Goal: Task Accomplishment & Management: Use online tool/utility

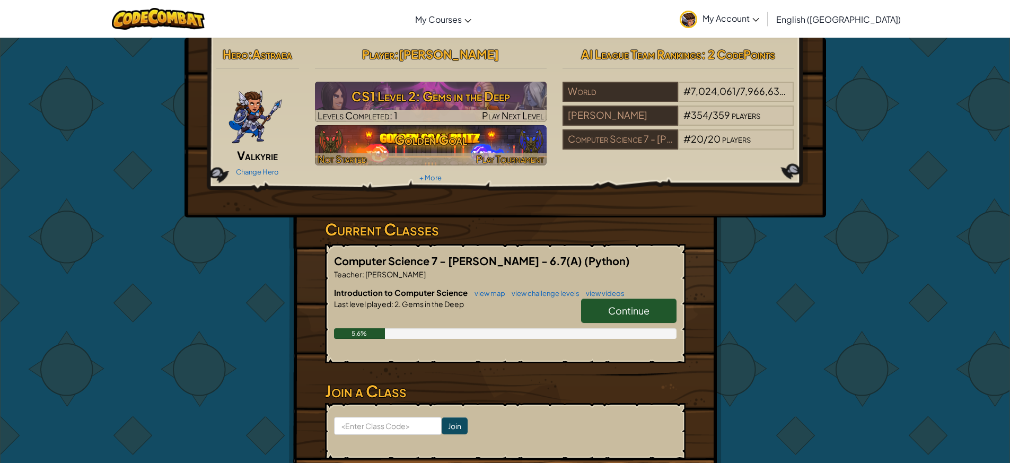
click at [481, 146] on h3 "Golden Goal" at bounding box center [431, 140] width 232 height 24
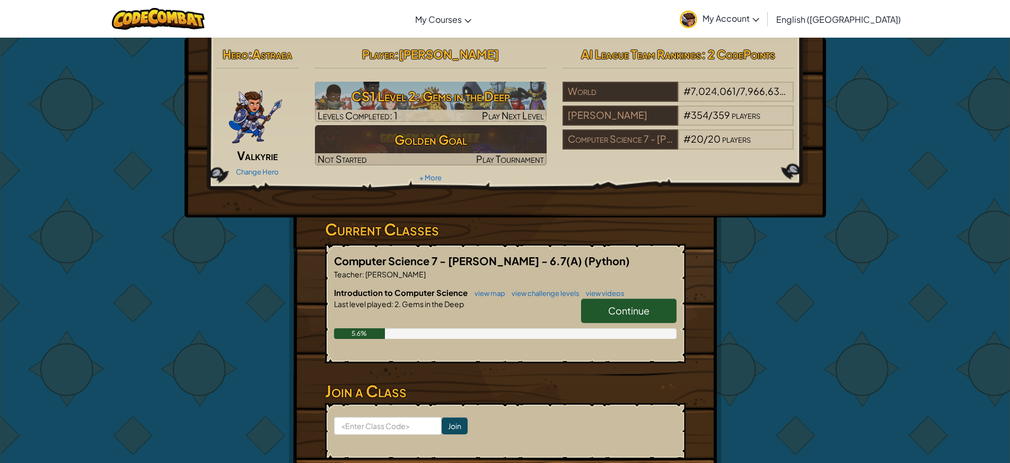
click at [640, 320] on link "Continue" at bounding box center [628, 311] width 95 height 24
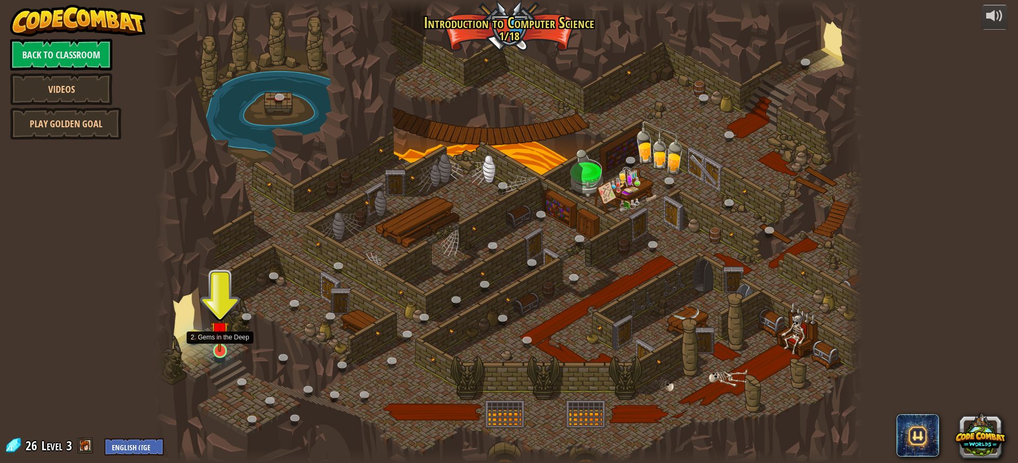
click at [214, 346] on img at bounding box center [220, 330] width 19 height 43
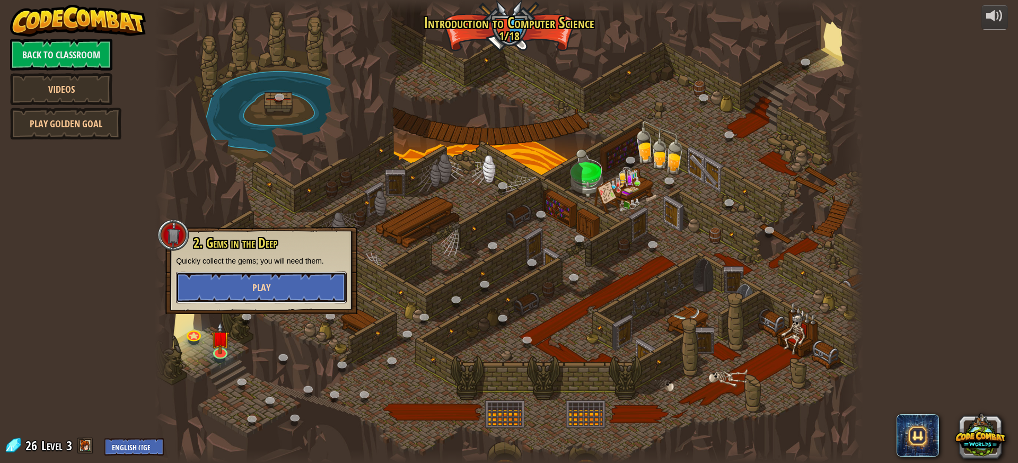
click at [222, 277] on button "Play" at bounding box center [261, 288] width 171 height 32
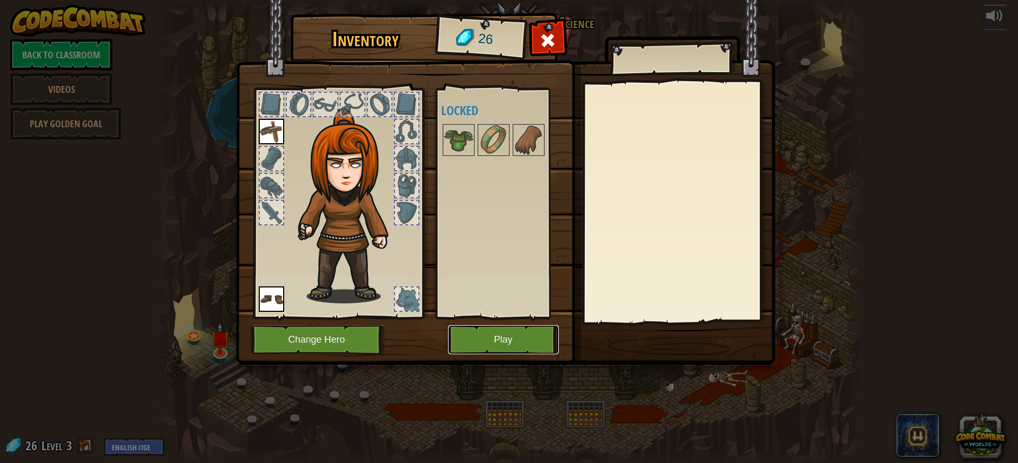
click at [479, 337] on button "Play" at bounding box center [503, 339] width 111 height 29
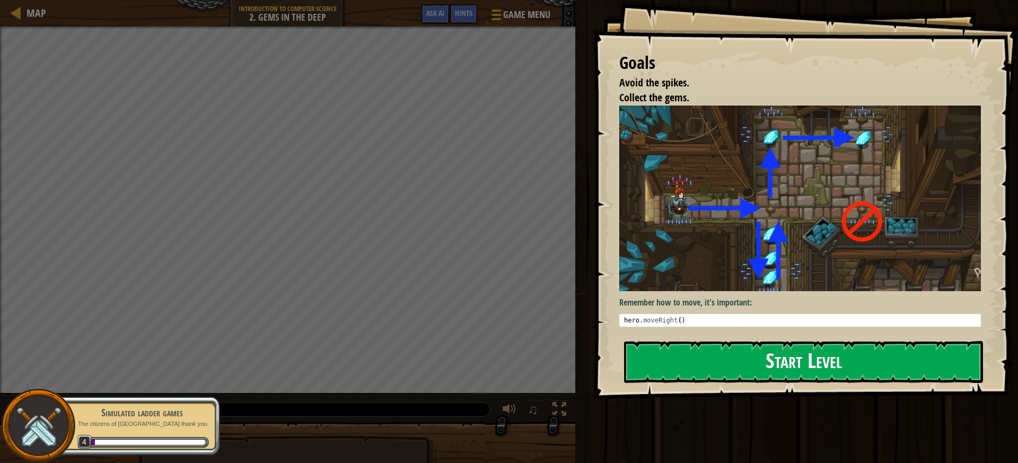
click at [702, 364] on button "Start Level" at bounding box center [803, 362] width 359 height 42
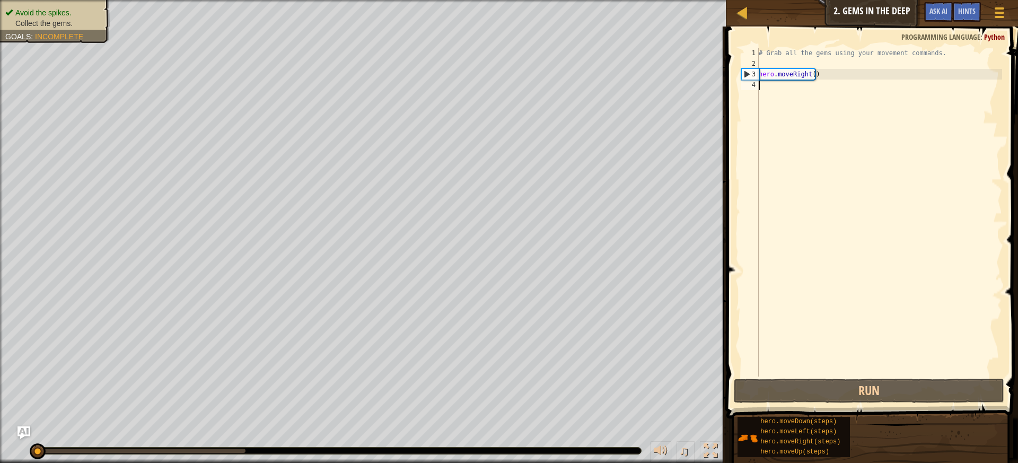
scroll to position [5, 0]
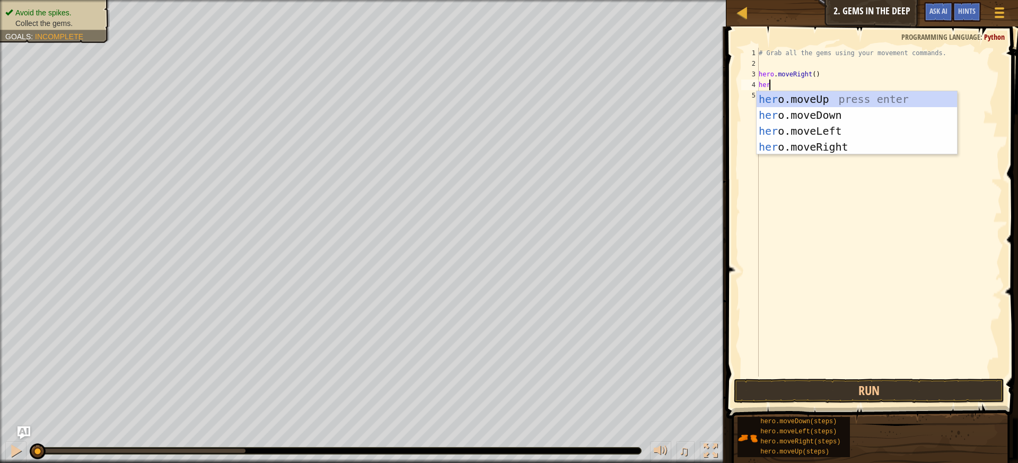
type textarea "hero"
click at [834, 144] on div "hero .moveUp press enter hero .moveDown press enter hero .moveLeft press enter …" at bounding box center [857, 138] width 200 height 95
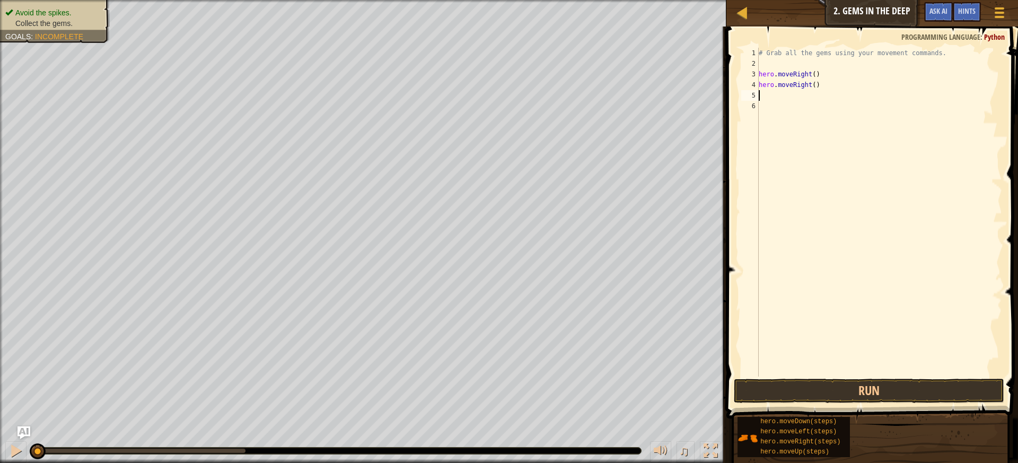
scroll to position [5, 0]
click at [835, 381] on button "Run" at bounding box center [869, 391] width 271 height 24
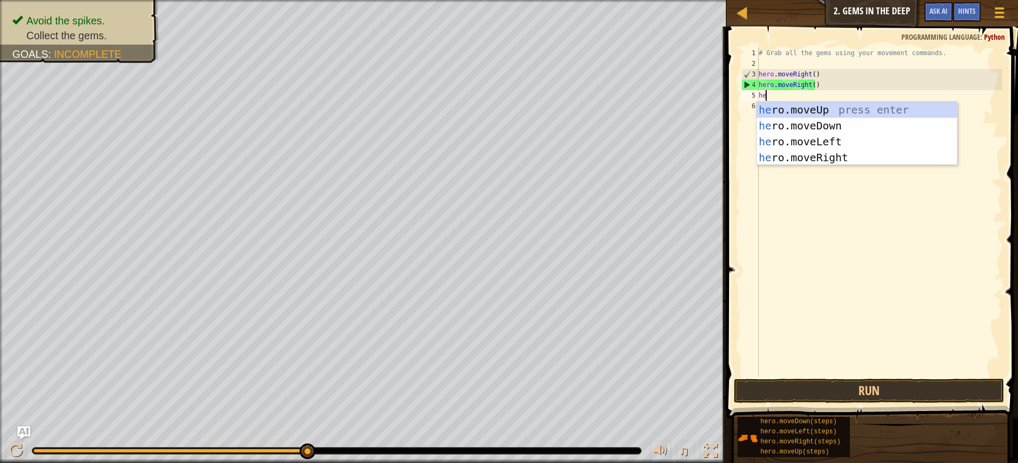
type textarea "hero"
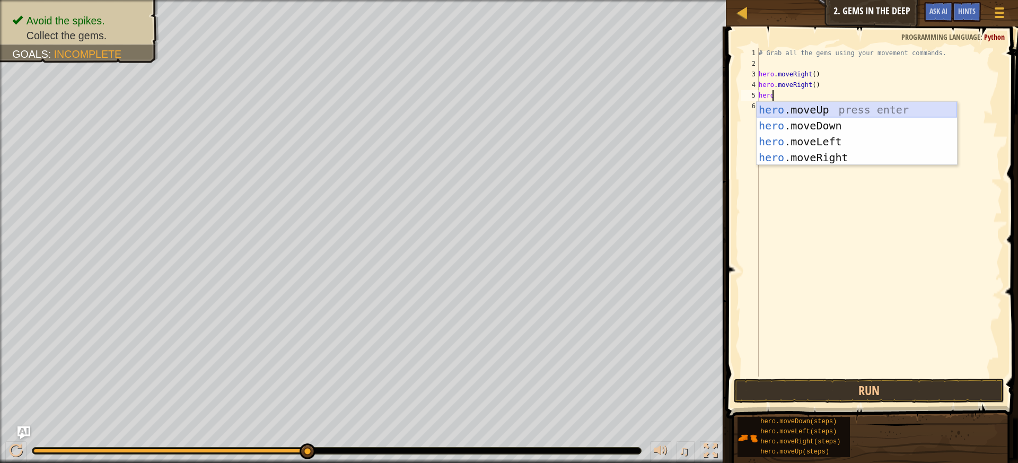
click at [807, 111] on div "hero .moveUp press enter hero .moveDown press enter hero .moveLeft press enter …" at bounding box center [857, 149] width 200 height 95
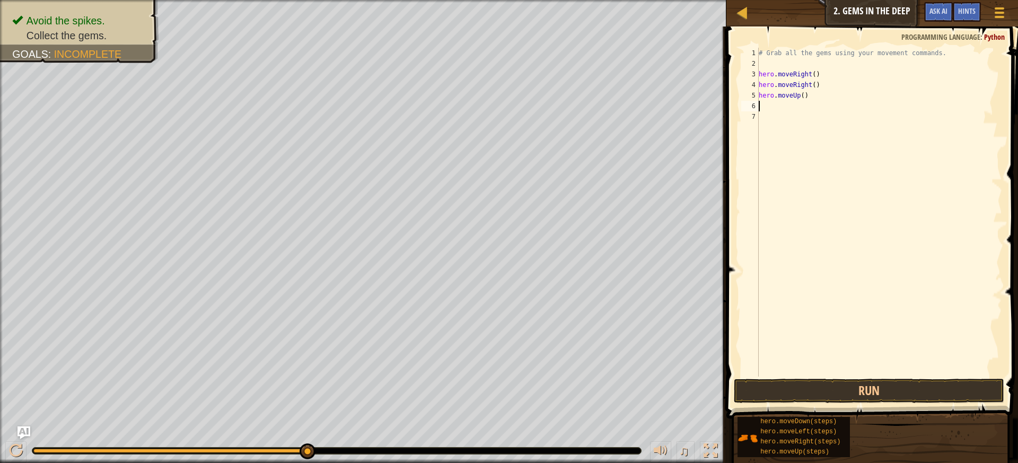
scroll to position [5, 0]
click at [861, 384] on button "Run" at bounding box center [869, 391] width 271 height 24
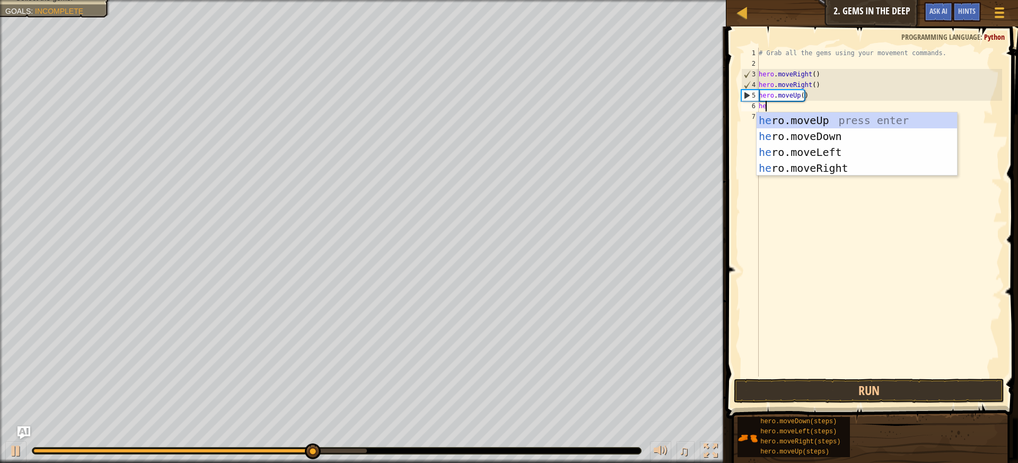
type textarea "hero"
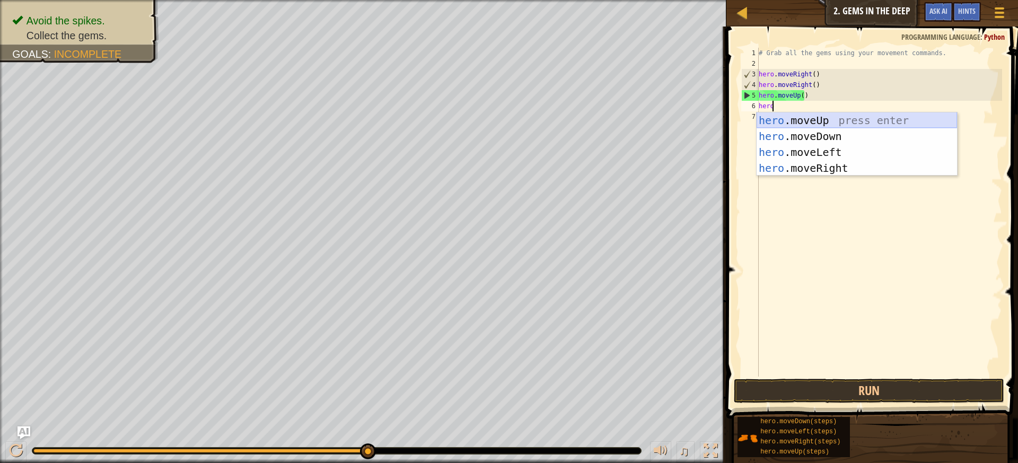
click at [821, 115] on div "hero .moveUp press enter hero .moveDown press enter hero .moveLeft press enter …" at bounding box center [857, 159] width 200 height 95
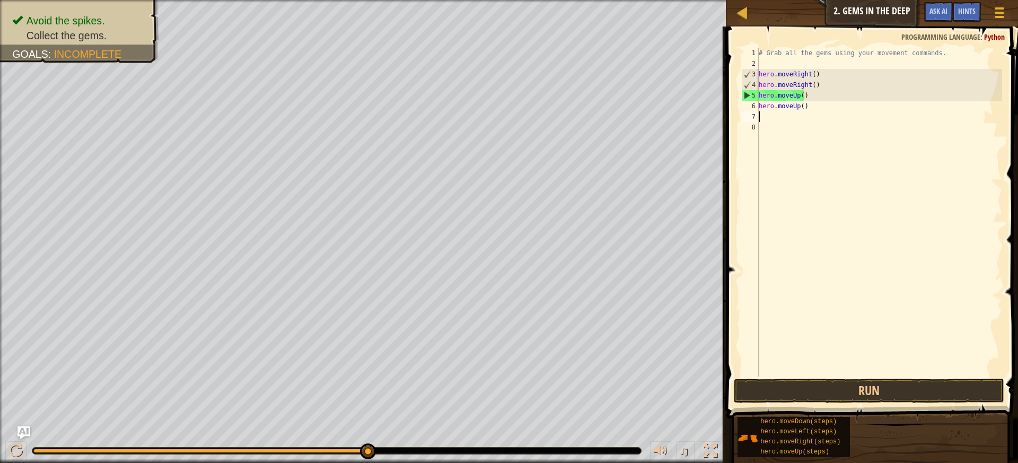
scroll to position [5, 0]
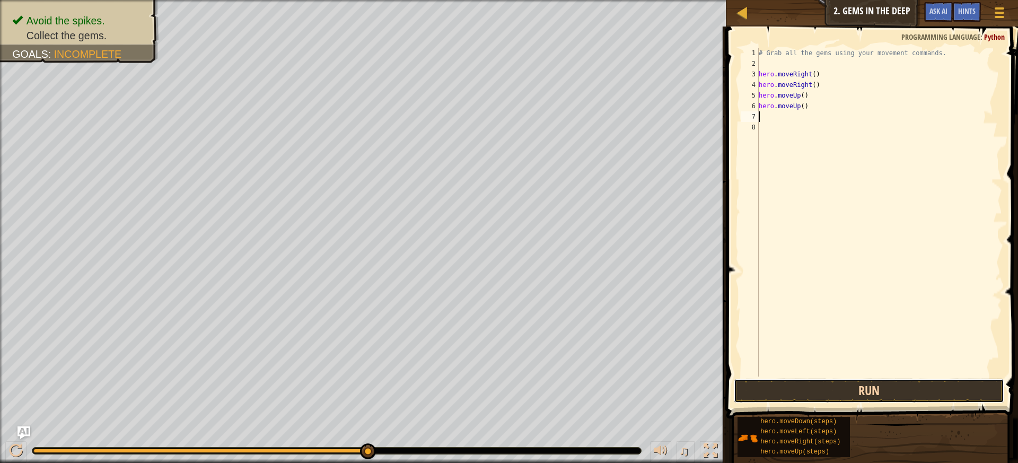
click at [868, 389] on button "Run" at bounding box center [869, 391] width 271 height 24
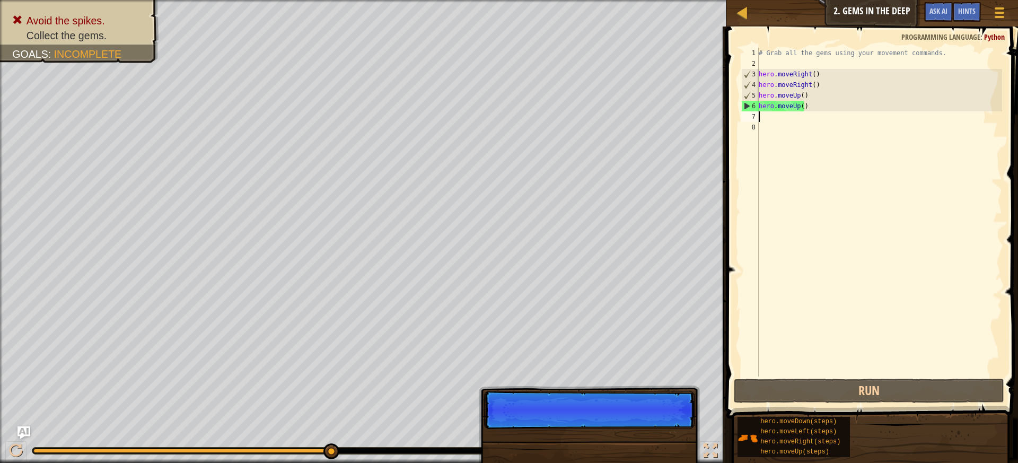
click at [822, 111] on div "# Grab all the gems using your movement commands. hero . moveRight ( ) hero . m…" at bounding box center [880, 223] width 246 height 350
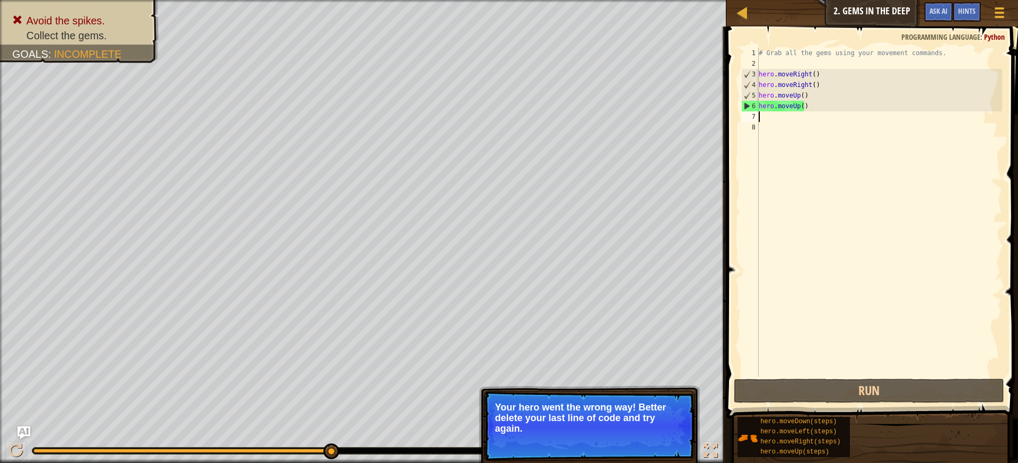
click at [816, 110] on div "# Grab all the gems using your movement commands. hero . moveRight ( ) hero . m…" at bounding box center [880, 223] width 246 height 350
click at [802, 104] on div "# Grab all the gems using your movement commands. hero . moveRight ( ) hero . m…" at bounding box center [880, 223] width 246 height 350
click at [815, 109] on div "# Grab all the gems using your movement commands. hero . moveRight ( ) hero . m…" at bounding box center [880, 223] width 246 height 350
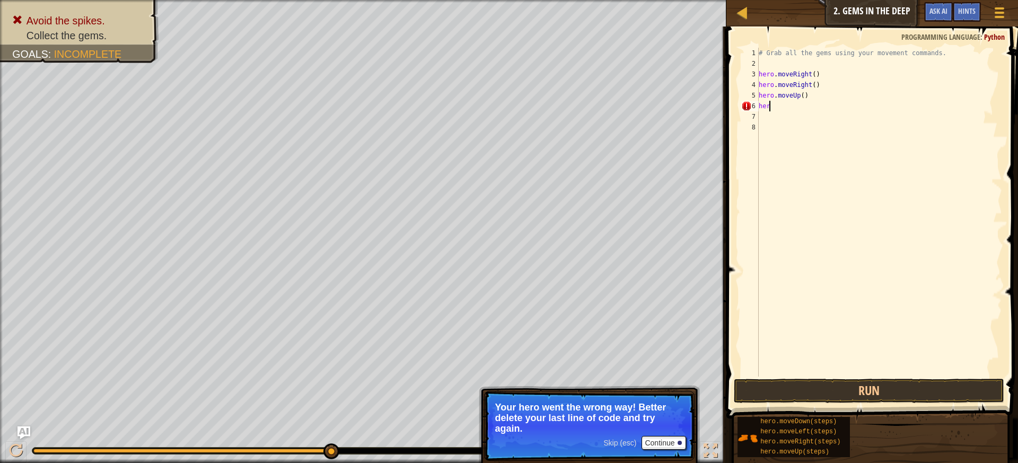
type textarea "h"
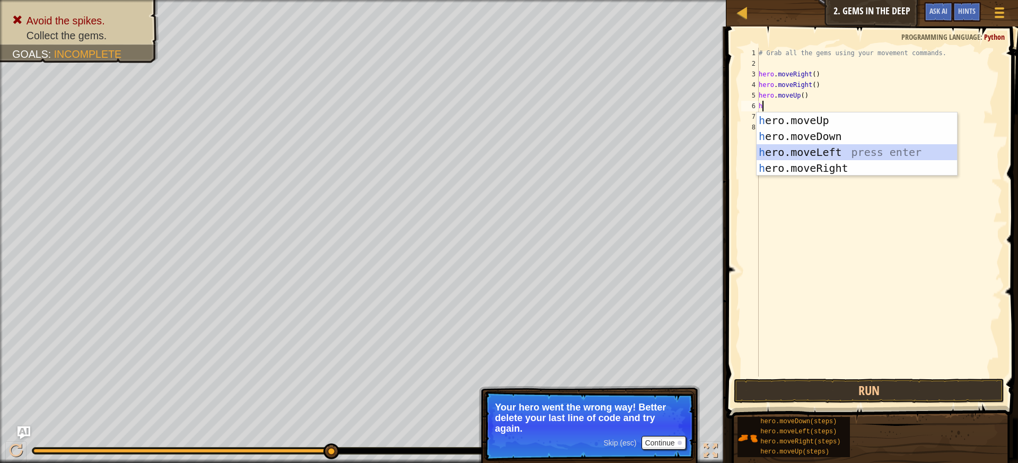
click at [805, 158] on div "h ero.moveUp press enter h ero.moveDown press enter h ero.moveLeft press enter …" at bounding box center [857, 159] width 200 height 95
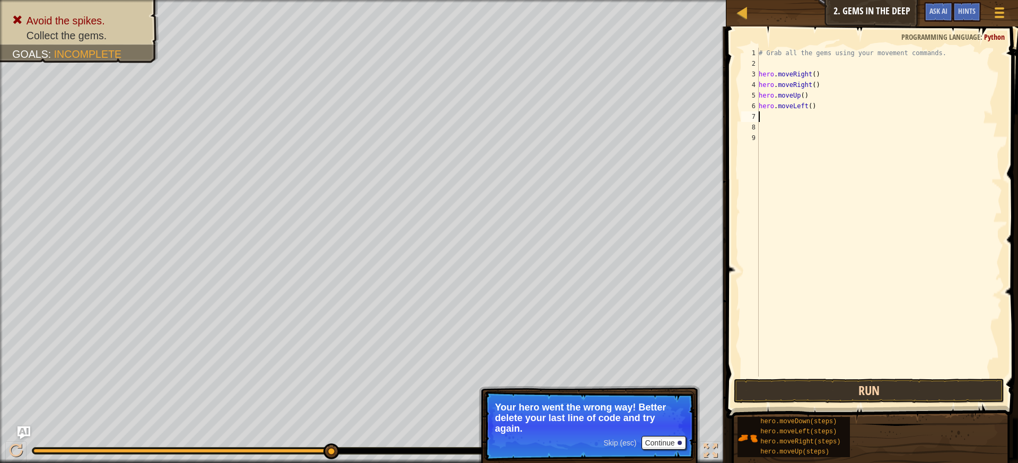
drag, startPoint x: 856, startPoint y: 378, endPoint x: 861, endPoint y: 393, distance: 15.4
click at [858, 388] on div "1 2 3 4 5 6 7 8 9 # Grab all the gems using your movement commands. hero . move…" at bounding box center [870, 243] width 295 height 423
click at [863, 395] on button "Run" at bounding box center [869, 391] width 271 height 24
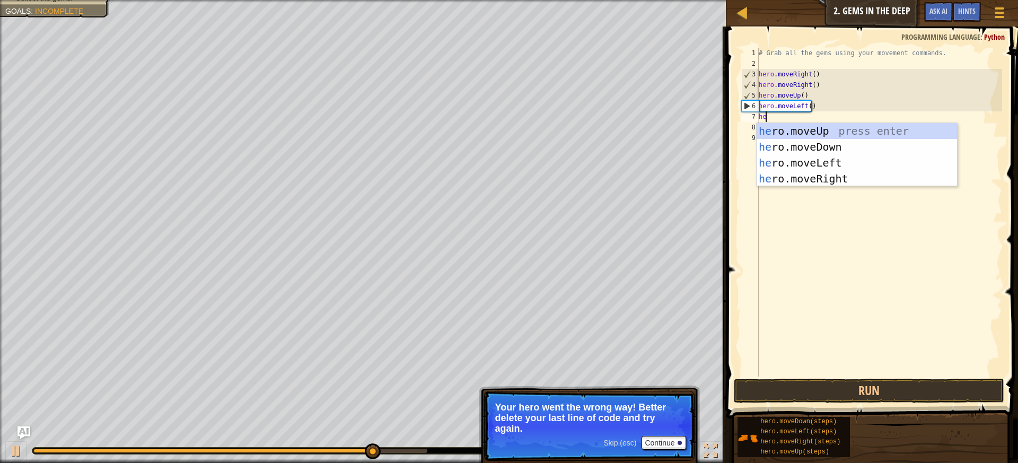
type textarea "her"
click at [833, 146] on div "her o.moveUp press enter her o.moveDown press enter her o.moveLeft press enter …" at bounding box center [857, 170] width 200 height 95
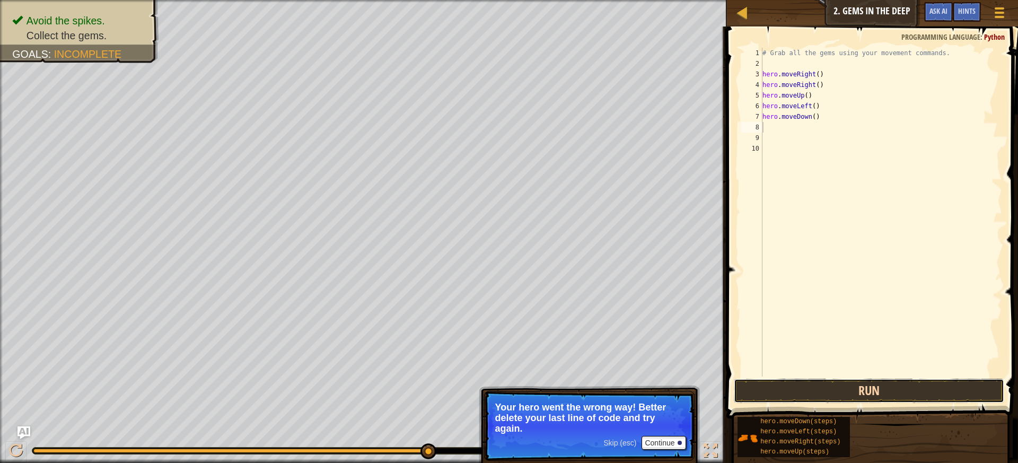
click at [867, 393] on button "Run" at bounding box center [869, 391] width 271 height 24
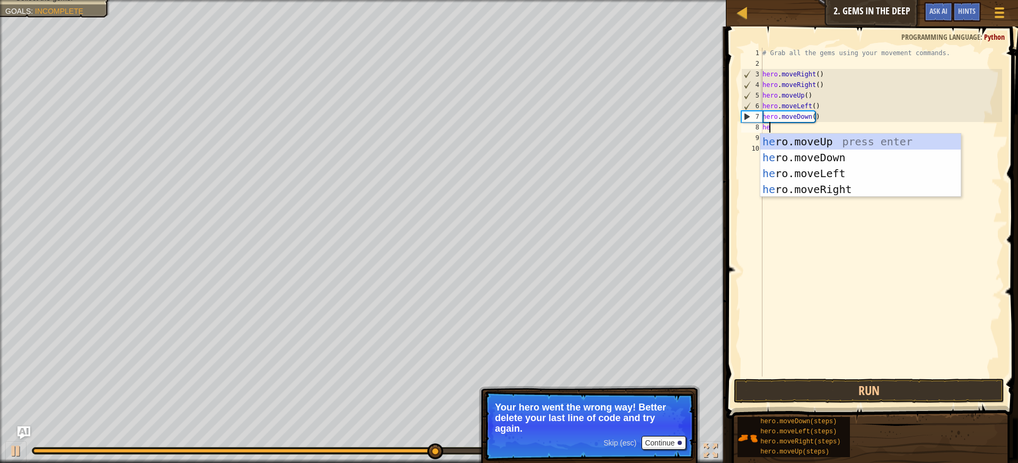
type textarea "her"
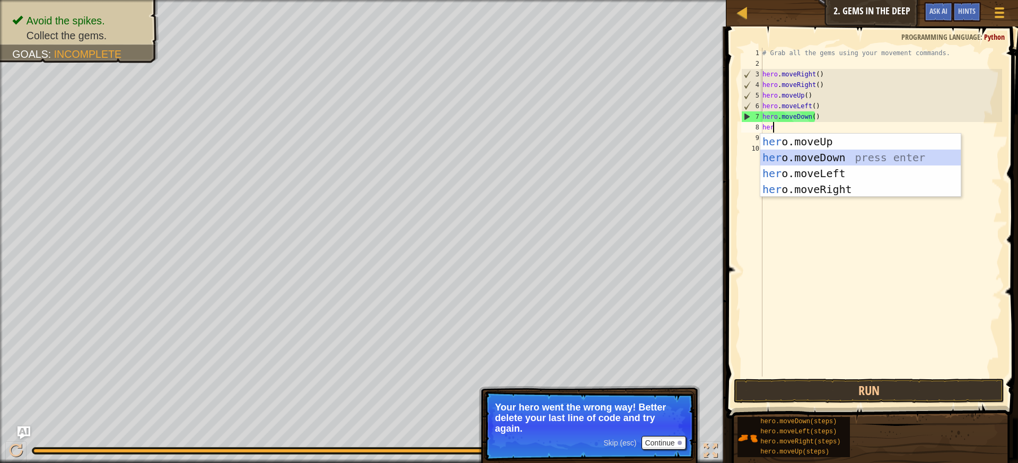
click at [838, 161] on div "her o.moveUp press enter her o.moveDown press enter her o.moveLeft press enter …" at bounding box center [861, 181] width 200 height 95
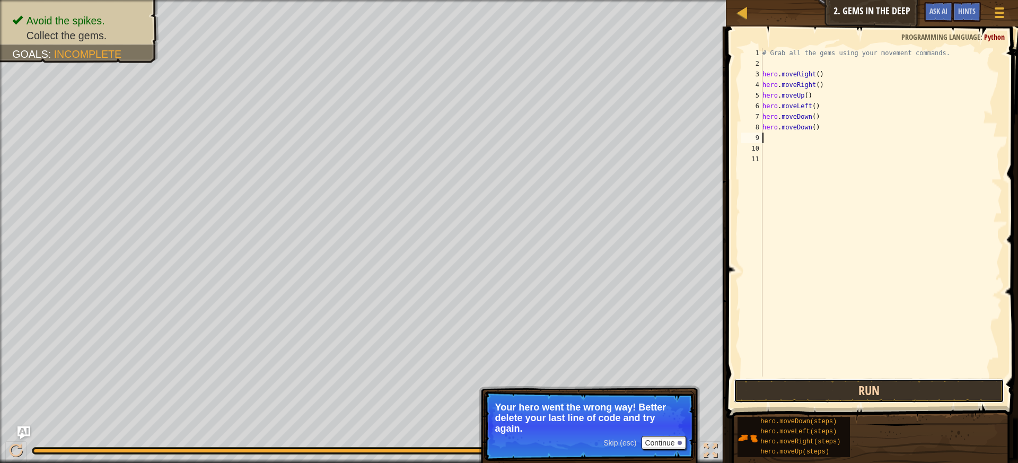
click at [895, 384] on button "Run" at bounding box center [869, 391] width 271 height 24
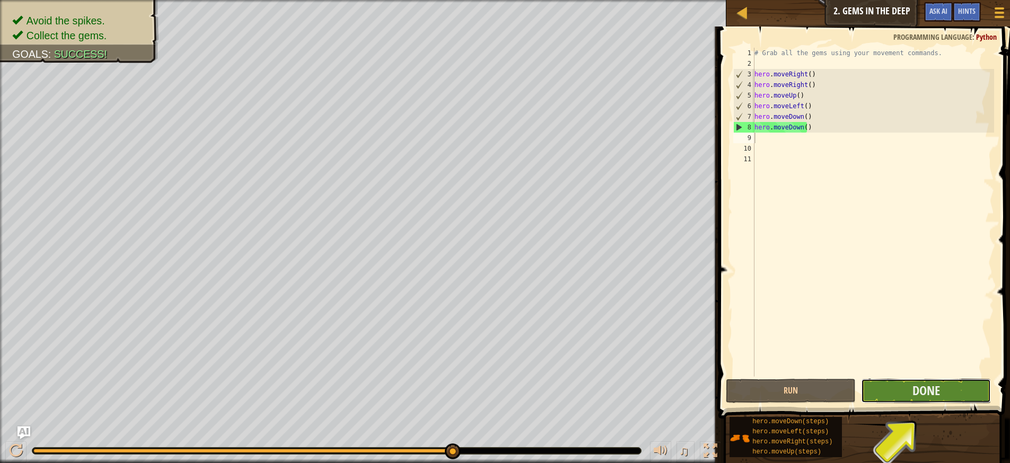
click at [962, 380] on button "Done" at bounding box center [926, 391] width 130 height 24
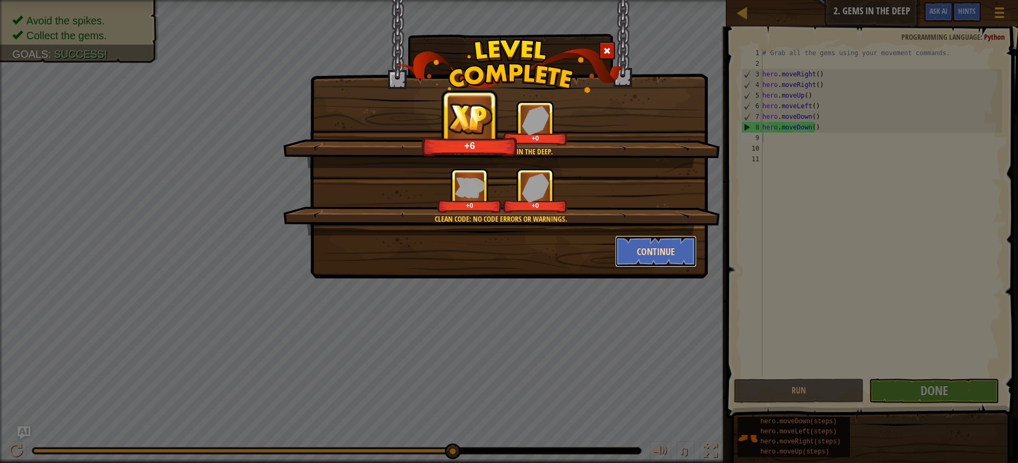
click at [660, 248] on button "Continue" at bounding box center [656, 251] width 82 height 32
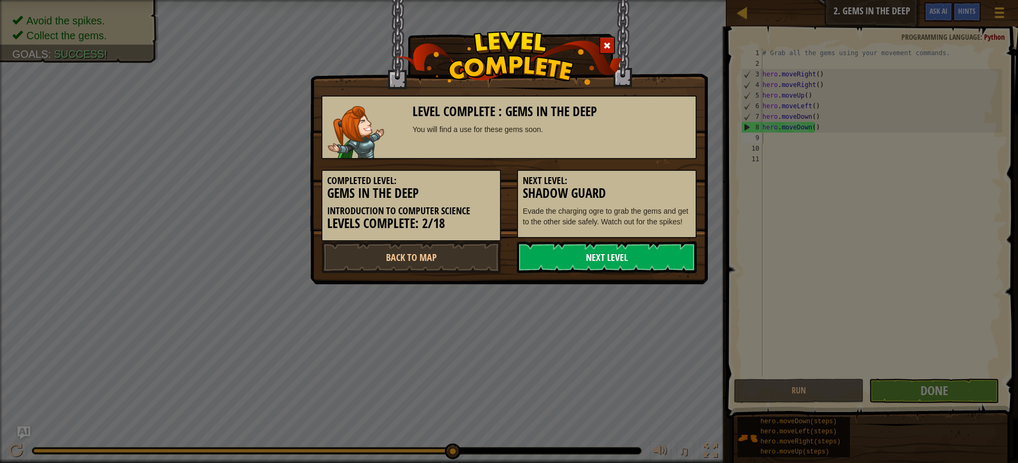
click at [631, 250] on link "Next Level" at bounding box center [607, 257] width 180 height 32
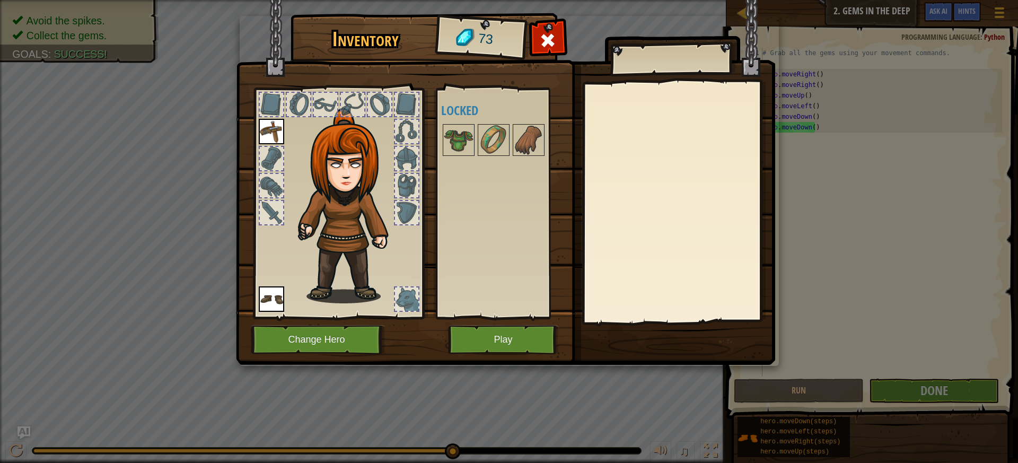
click at [267, 133] on img at bounding box center [271, 131] width 25 height 25
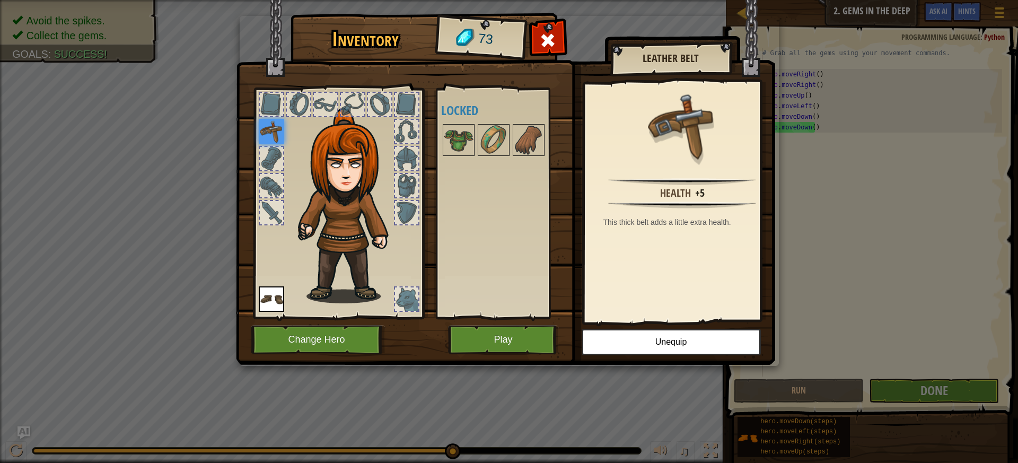
drag, startPoint x: 267, startPoint y: 146, endPoint x: 268, endPoint y: 156, distance: 10.7
click at [267, 150] on div at bounding box center [271, 158] width 25 height 25
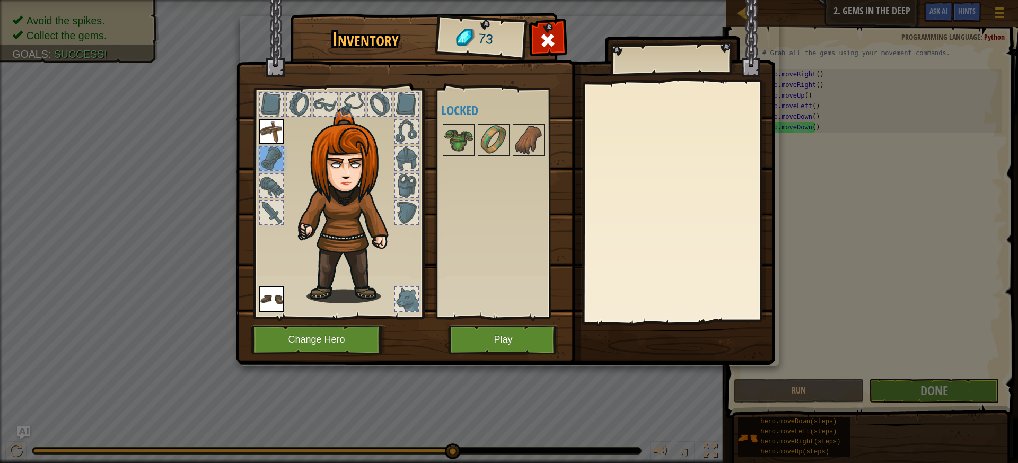
click at [271, 181] on div at bounding box center [271, 185] width 23 height 23
click at [274, 200] on div at bounding box center [271, 212] width 25 height 25
drag, startPoint x: 270, startPoint y: 110, endPoint x: 275, endPoint y: 118, distance: 9.6
click at [270, 115] on div at bounding box center [271, 104] width 23 height 23
click at [302, 110] on div at bounding box center [298, 104] width 23 height 23
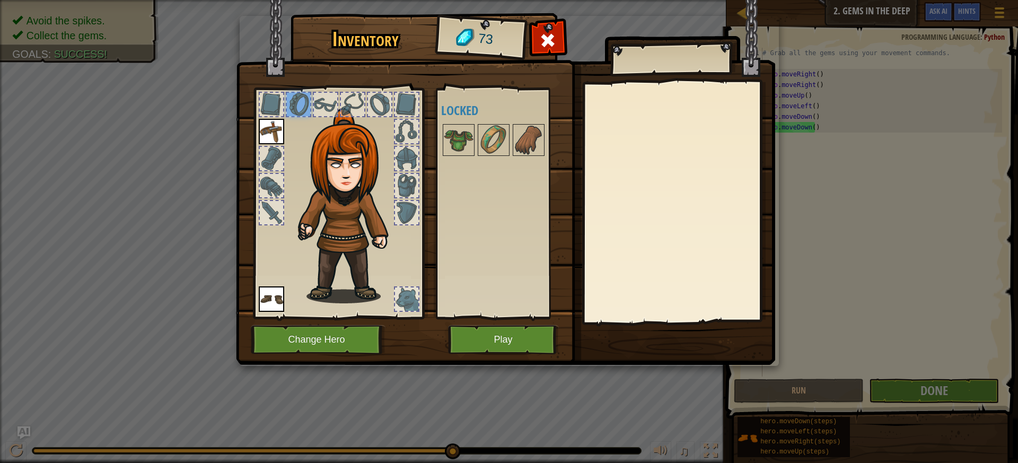
drag, startPoint x: 329, startPoint y: 108, endPoint x: 342, endPoint y: 108, distance: 13.3
click at [332, 108] on div at bounding box center [325, 104] width 23 height 23
drag, startPoint x: 359, startPoint y: 106, endPoint x: 379, endPoint y: 104, distance: 19.7
click at [364, 105] on div at bounding box center [352, 104] width 25 height 25
click at [395, 109] on div at bounding box center [338, 200] width 175 height 239
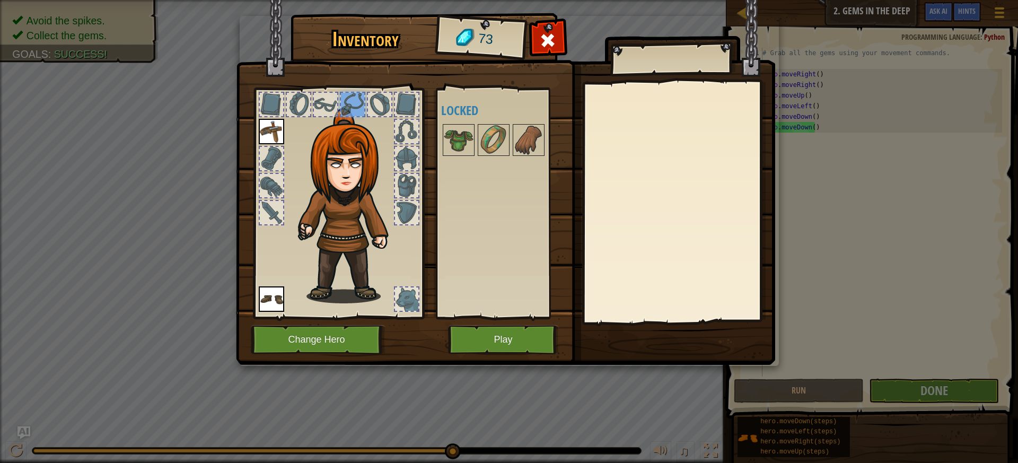
drag, startPoint x: 408, startPoint y: 110, endPoint x: 416, endPoint y: 203, distance: 93.7
click at [409, 139] on div at bounding box center [338, 200] width 175 height 239
click at [512, 330] on button "Play" at bounding box center [503, 339] width 111 height 29
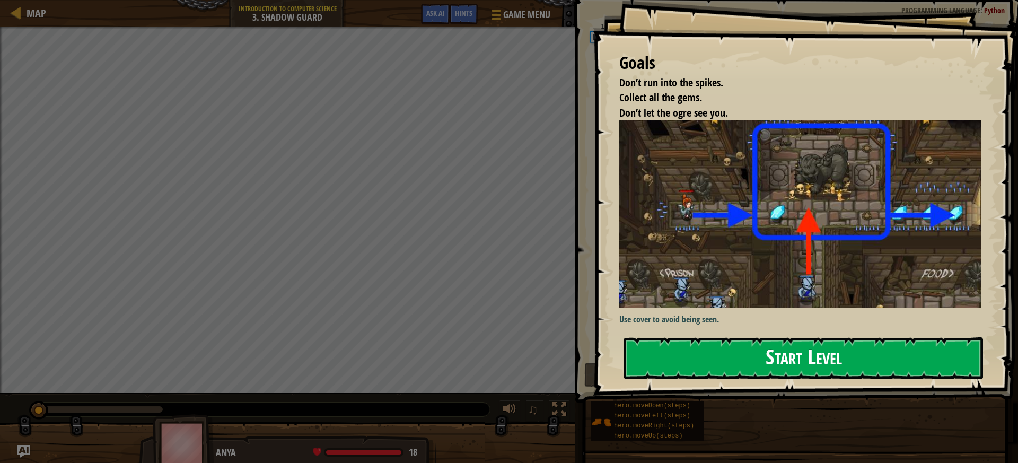
click at [793, 359] on button "Start Level" at bounding box center [803, 358] width 359 height 42
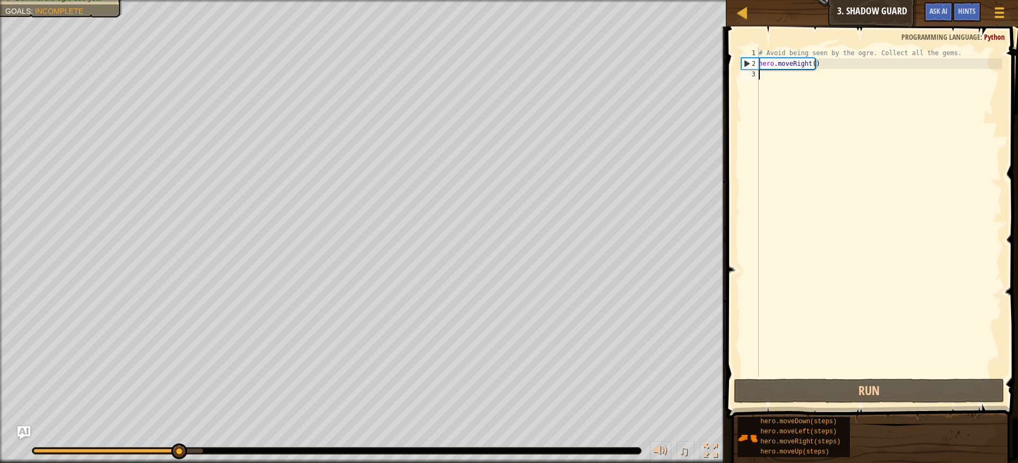
scroll to position [5, 0]
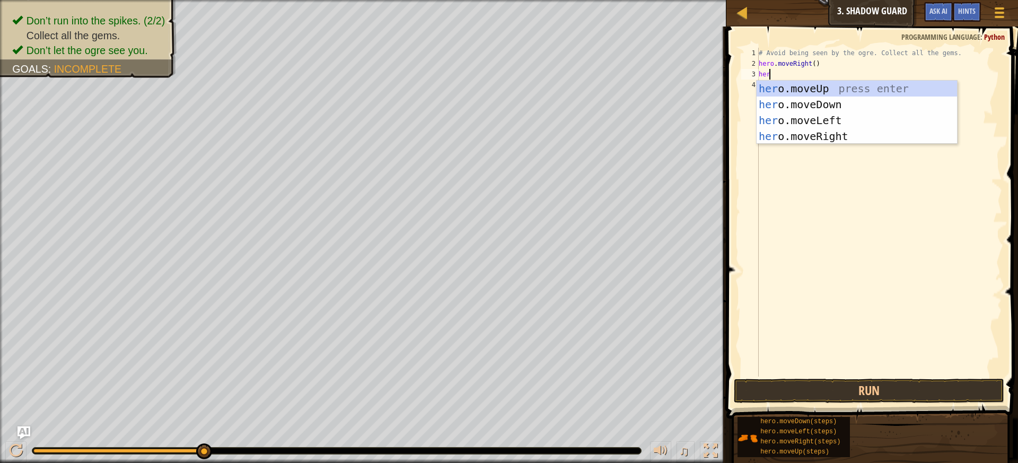
type textarea "hero"
click at [815, 123] on div "hero .moveUp press enter hero .moveDown press enter hero .moveLeft press enter …" at bounding box center [857, 128] width 200 height 95
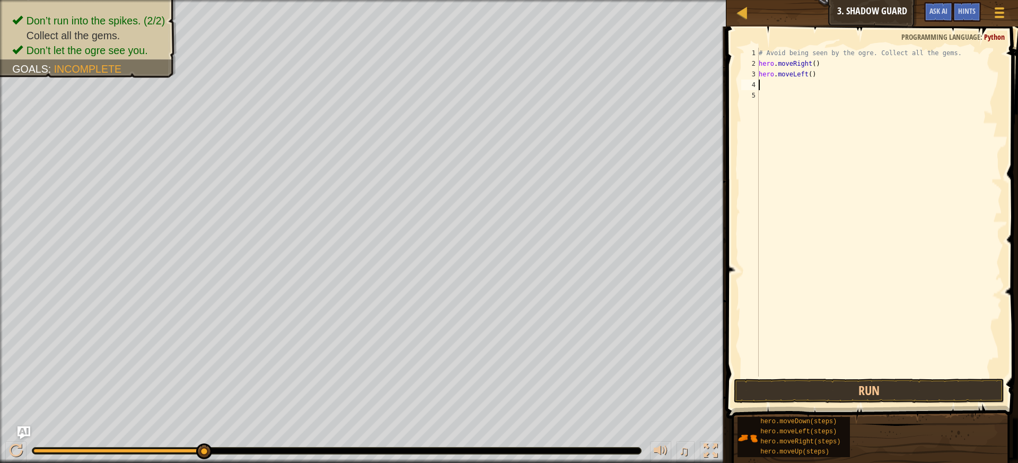
scroll to position [5, 0]
click at [854, 395] on button "Run" at bounding box center [869, 391] width 271 height 24
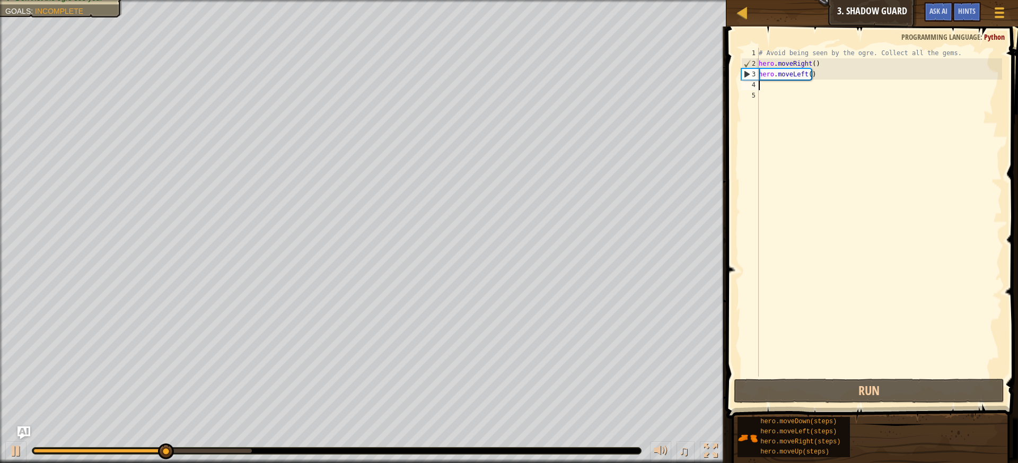
click at [815, 76] on div "# Avoid being seen by the ogre. Collect all the gems. hero . moveRight ( ) hero…" at bounding box center [880, 223] width 246 height 350
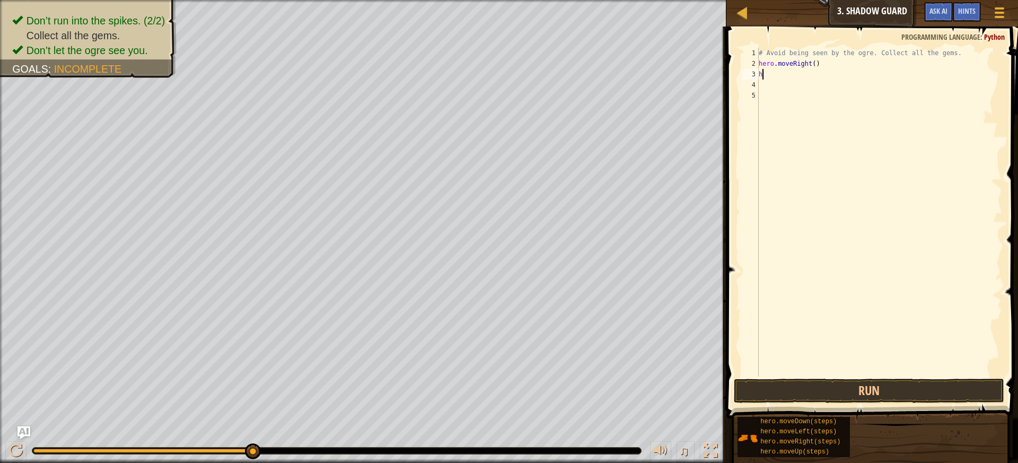
type textarea "h"
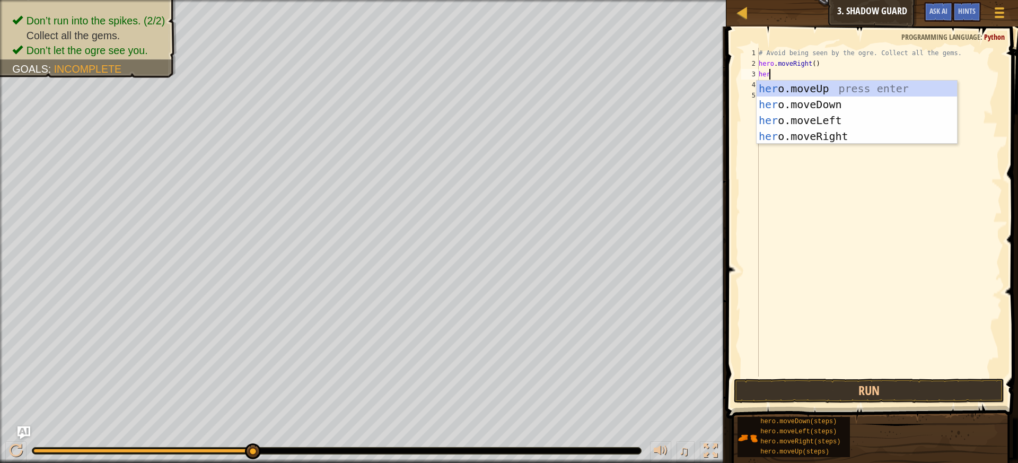
type textarea "hero"
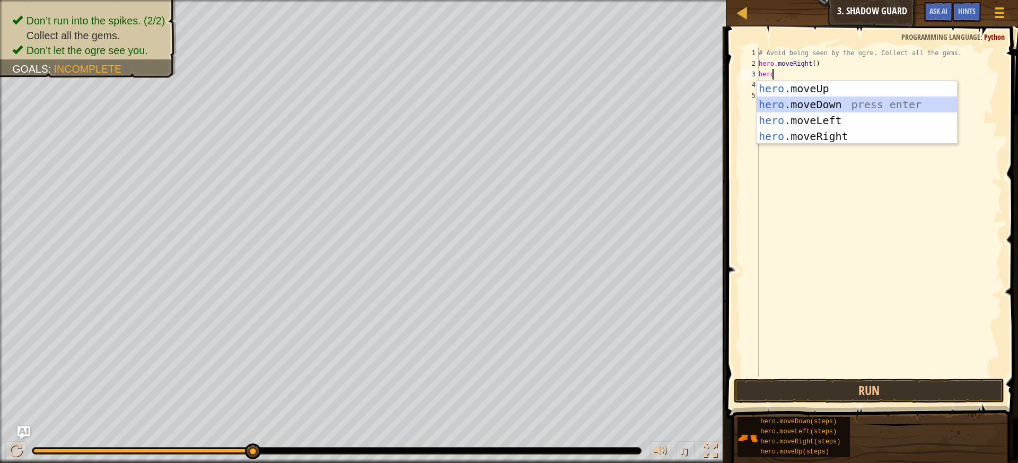
click at [846, 99] on div "hero .moveUp press enter hero .moveDown press enter hero .moveLeft press enter …" at bounding box center [857, 128] width 200 height 95
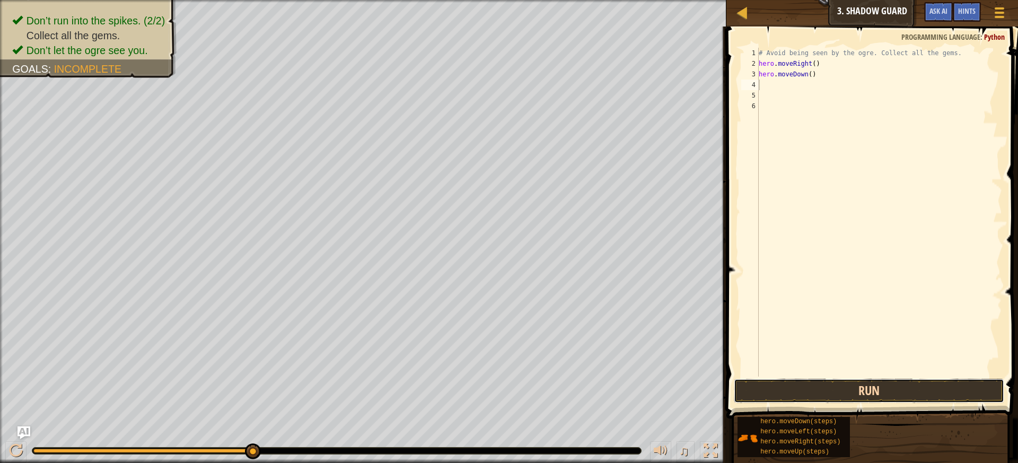
click at [919, 386] on button "Run" at bounding box center [869, 391] width 271 height 24
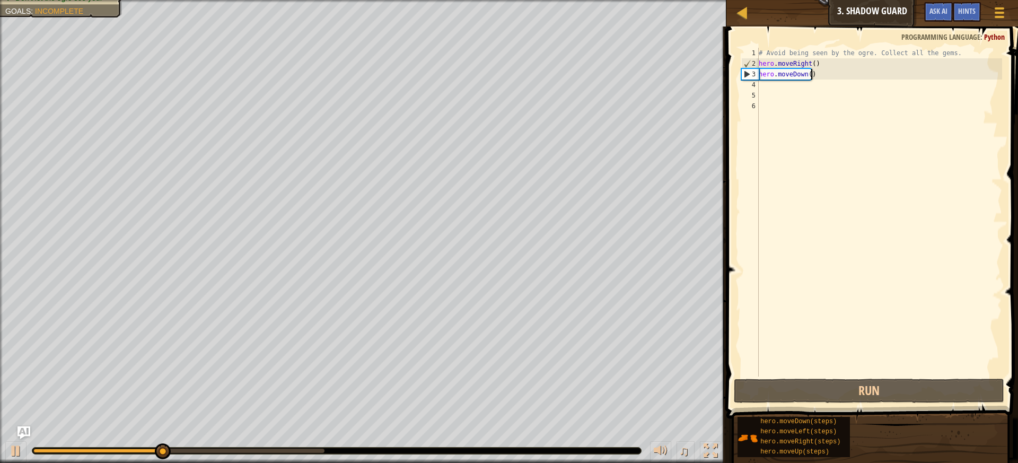
click at [825, 79] on div "# Avoid being seen by the ogre. Collect all the gems. hero . moveRight ( ) hero…" at bounding box center [880, 223] width 246 height 350
click at [825, 78] on div "# Avoid being seen by the ogre. Collect all the gems. hero . moveRight ( ) hero…" at bounding box center [880, 223] width 246 height 350
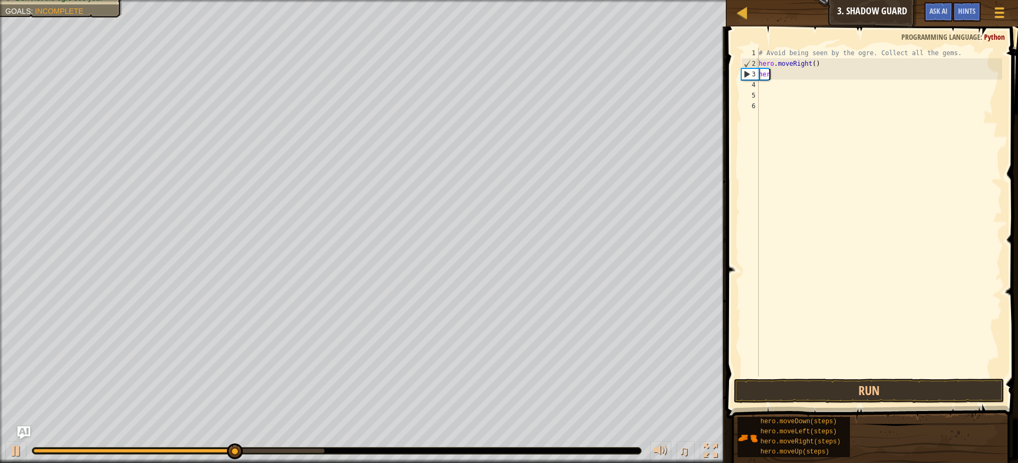
type textarea "h"
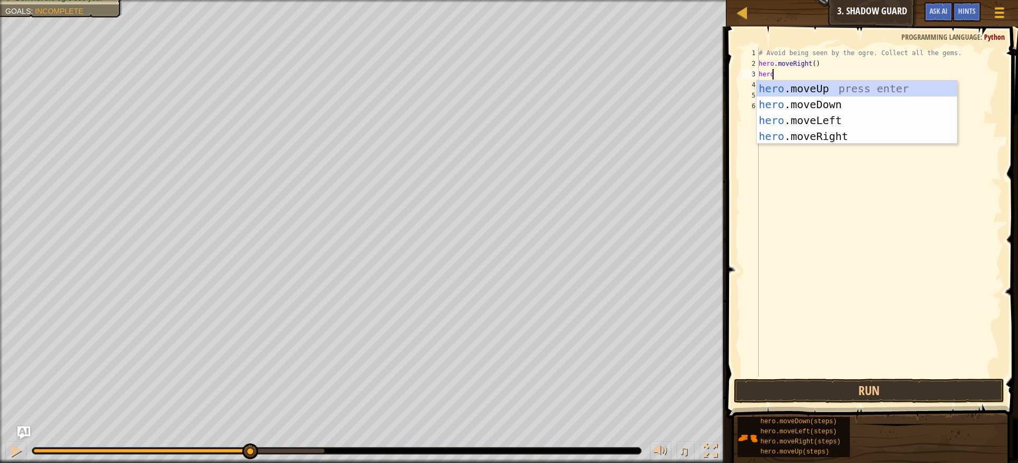
scroll to position [5, 1]
type textarea "hero."
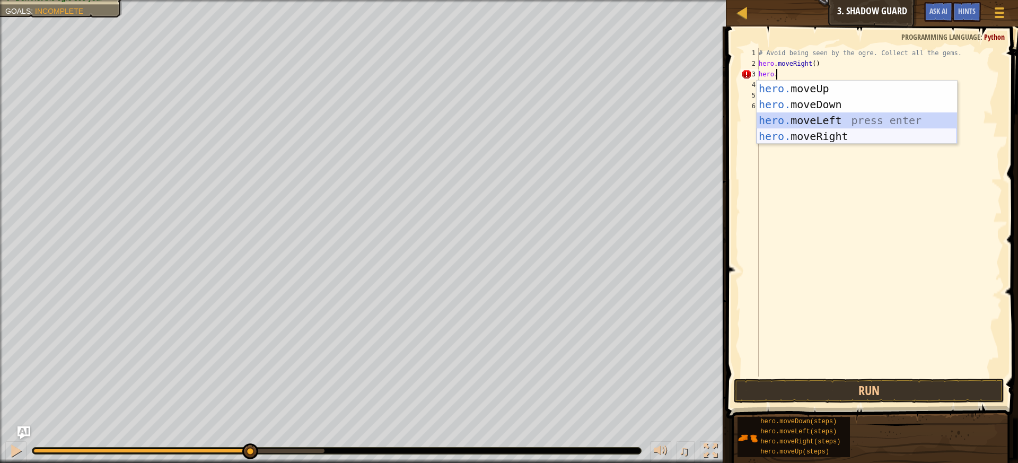
drag, startPoint x: 815, startPoint y: 127, endPoint x: 818, endPoint y: 139, distance: 12.6
click at [818, 139] on div "hero. moveUp press enter hero. moveDown press enter hero. moveLeft press enter …" at bounding box center [857, 128] width 200 height 95
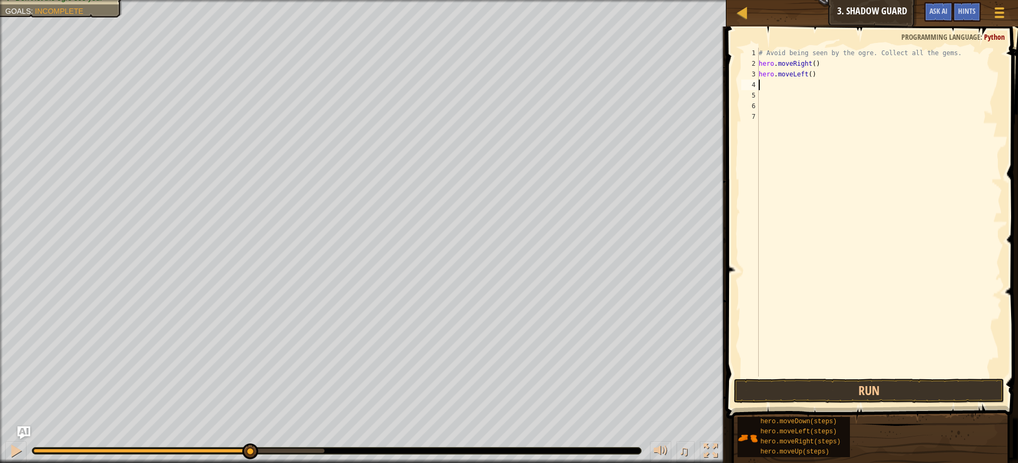
scroll to position [5, 0]
click at [820, 83] on div "# Avoid being seen by the ogre. Collect all the gems. hero . moveRight ( ) hero…" at bounding box center [880, 223] width 246 height 350
click at [823, 74] on div "# Avoid being seen by the ogre. Collect all the gems. hero . moveRight ( ) hero…" at bounding box center [880, 223] width 246 height 350
type textarea "h"
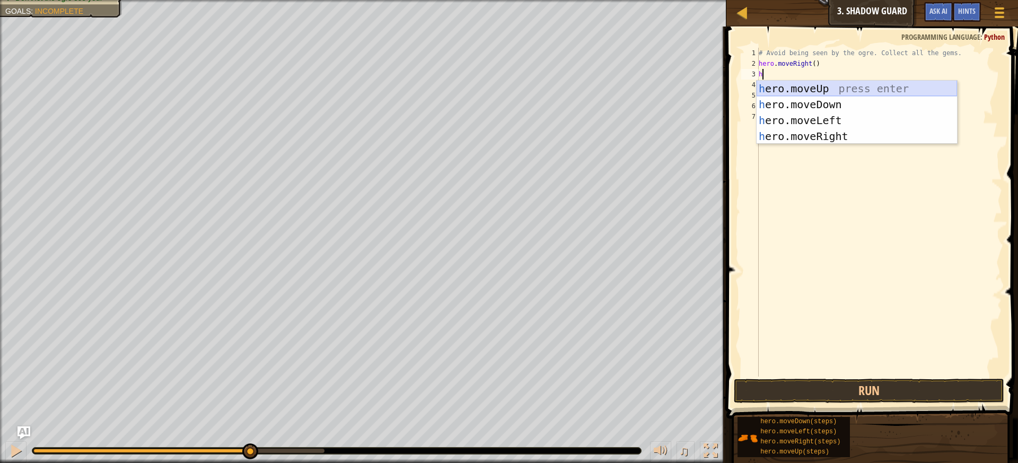
click at [815, 89] on div "h ero.moveUp press enter h ero.moveDown press enter h ero.moveLeft press enter …" at bounding box center [857, 128] width 200 height 95
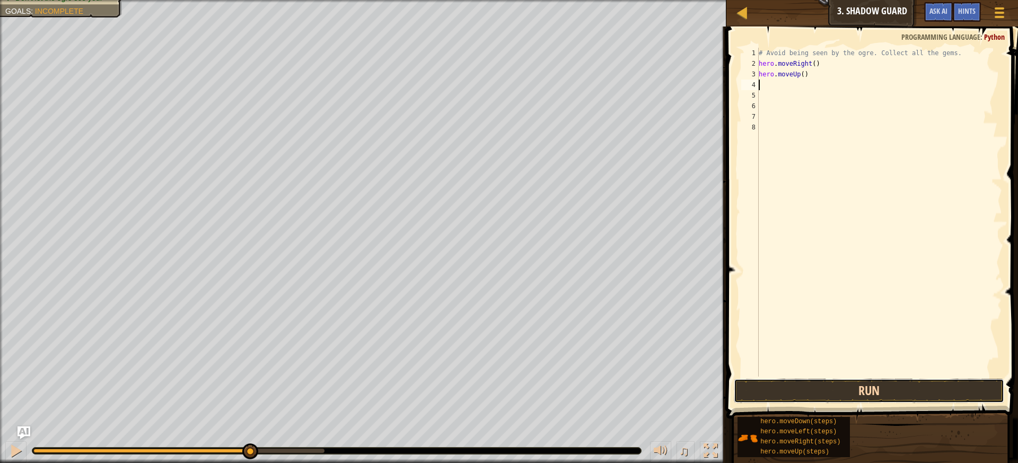
click at [851, 388] on button "Run" at bounding box center [869, 391] width 271 height 24
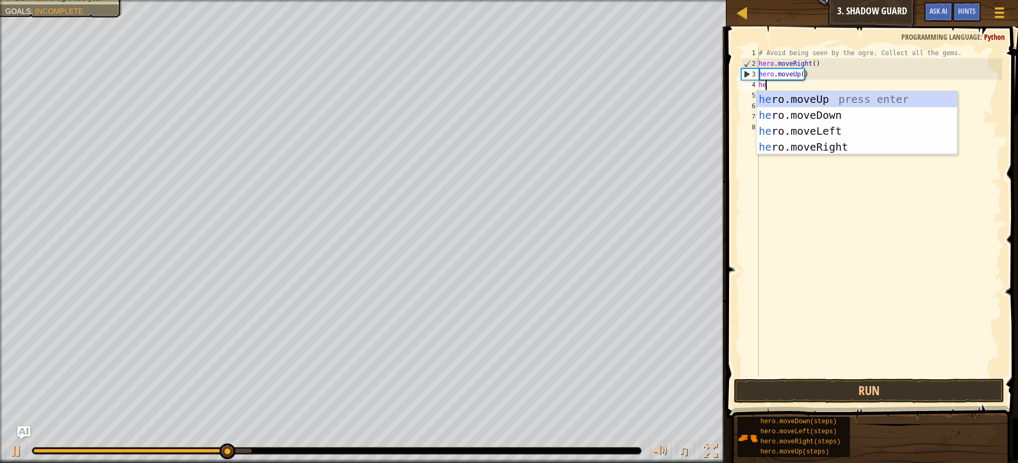
type textarea "hero"
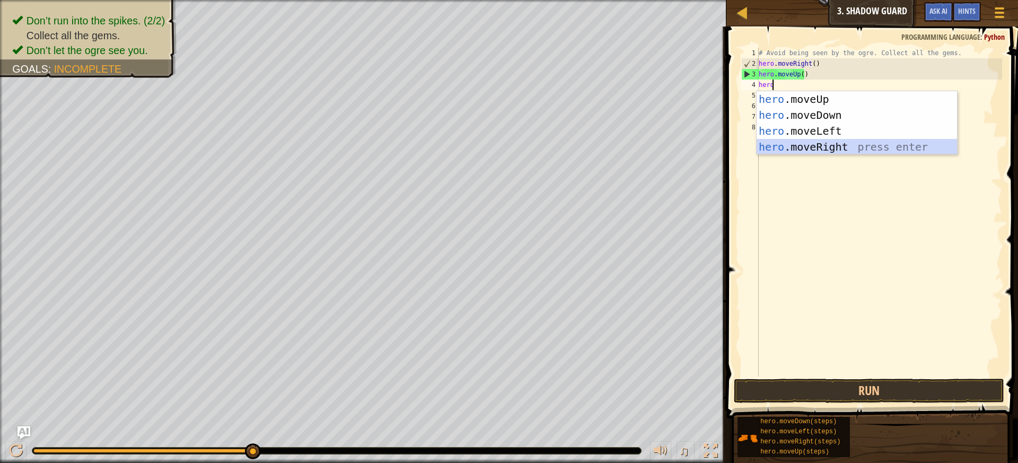
drag, startPoint x: 842, startPoint y: 149, endPoint x: 842, endPoint y: 159, distance: 9.6
click at [842, 149] on div "hero .moveUp press enter hero .moveDown press enter hero .moveLeft press enter …" at bounding box center [857, 138] width 200 height 95
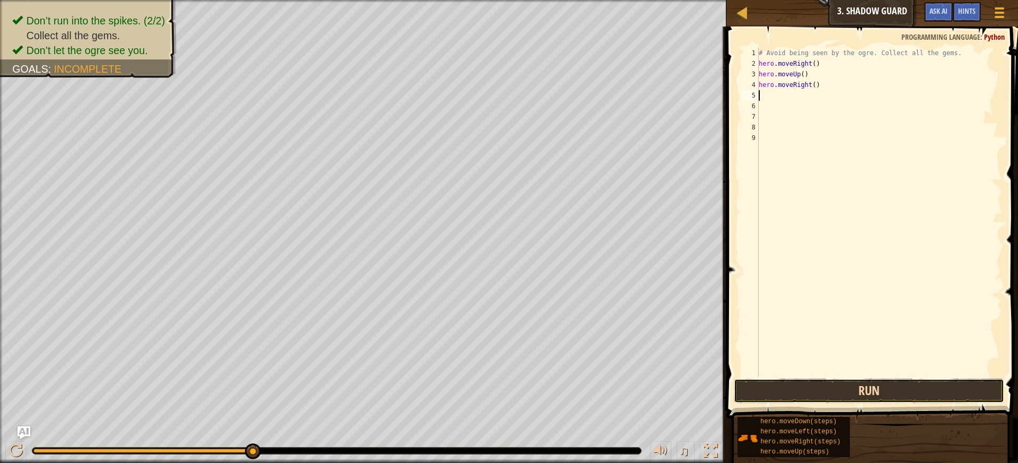
click at [887, 395] on button "Run" at bounding box center [869, 391] width 271 height 24
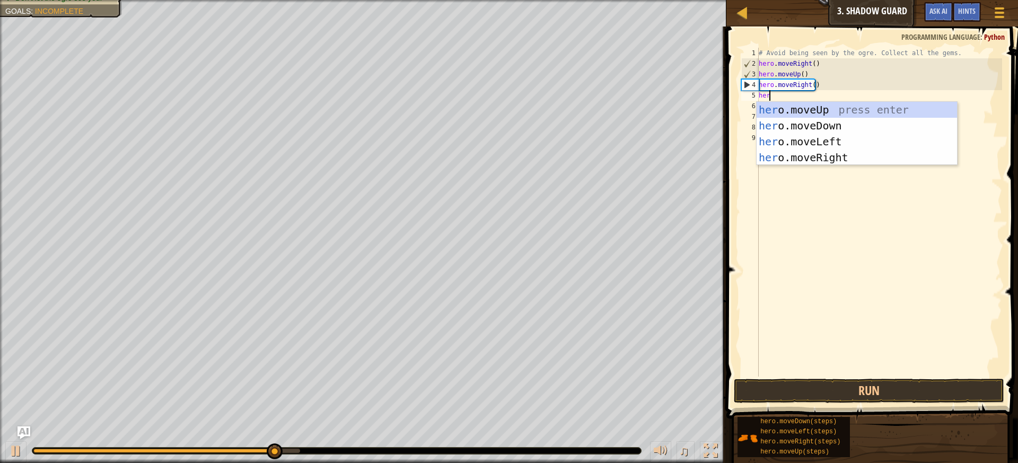
type textarea "hero"
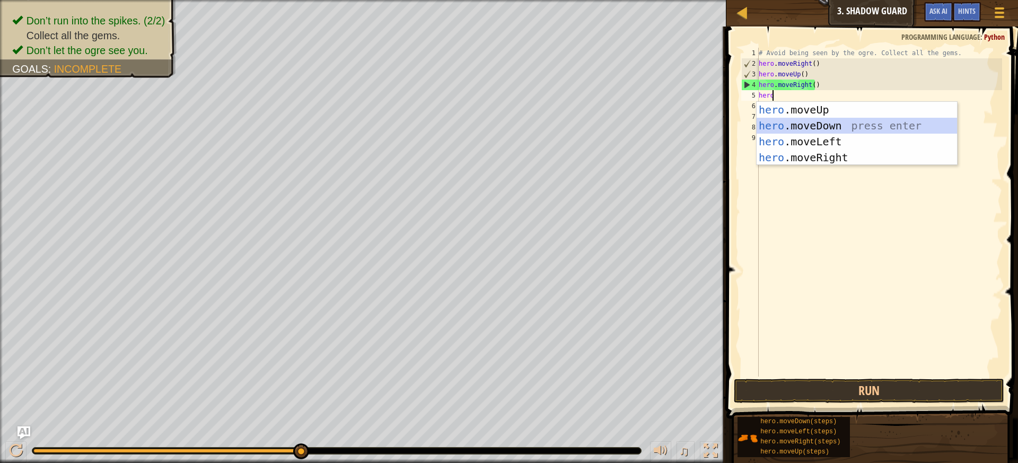
click at [838, 126] on div "hero .moveUp press enter hero .moveDown press enter hero .moveLeft press enter …" at bounding box center [857, 149] width 200 height 95
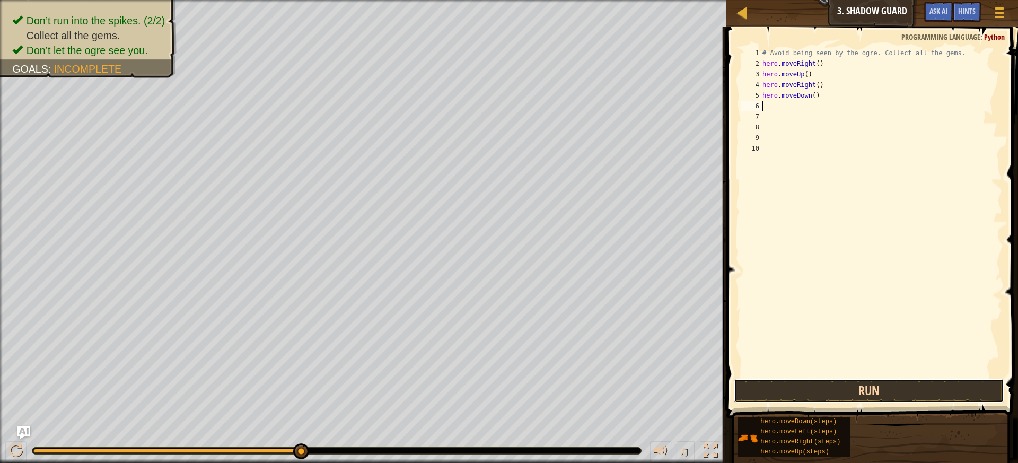
click at [861, 391] on button "Run" at bounding box center [869, 391] width 271 height 24
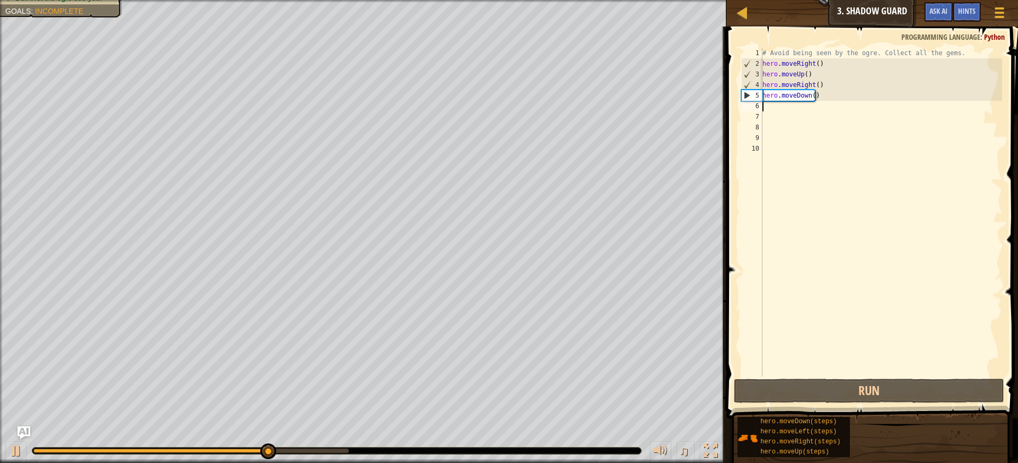
type textarea "h"
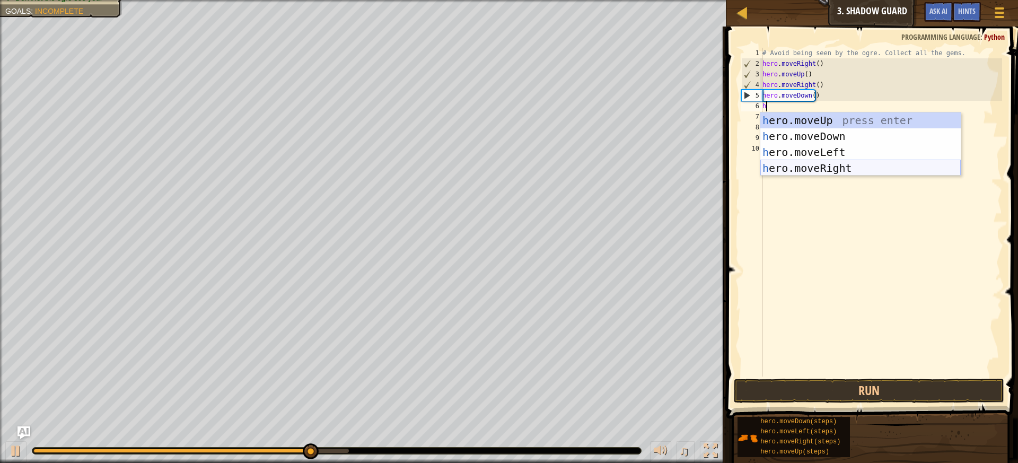
drag, startPoint x: 875, startPoint y: 170, endPoint x: 874, endPoint y: 179, distance: 9.0
click at [874, 173] on div "h ero.moveUp press enter h ero.moveDown press enter h ero.moveLeft press enter …" at bounding box center [861, 159] width 200 height 95
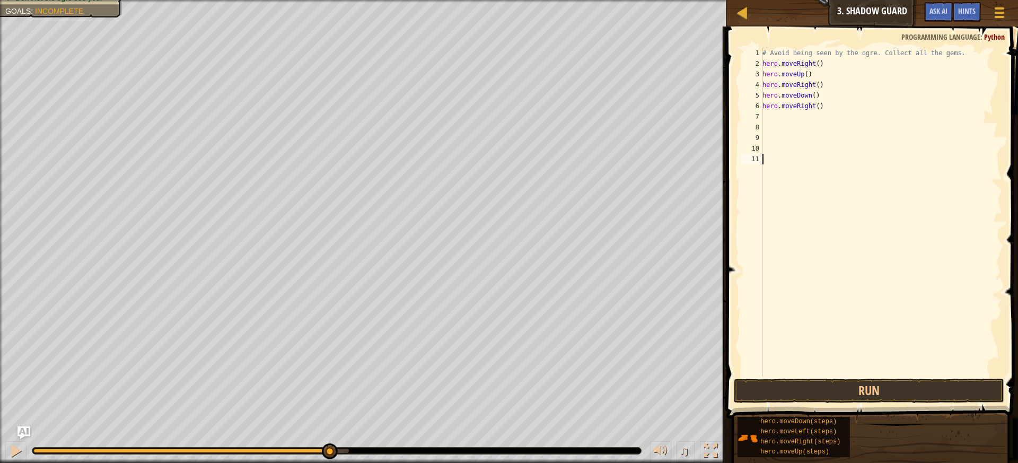
drag, startPoint x: 822, startPoint y: 488, endPoint x: 771, endPoint y: 375, distance: 123.6
click at [768, 375] on div "# Avoid being seen by the ogre. Collect all the gems. hero . moveRight ( ) hero…" at bounding box center [882, 223] width 242 height 350
click at [773, 115] on div "# Avoid being seen by the ogre. Collect all the gems. hero . moveRight ( ) hero…" at bounding box center [882, 223] width 242 height 350
click at [877, 395] on button "Run" at bounding box center [869, 391] width 271 height 24
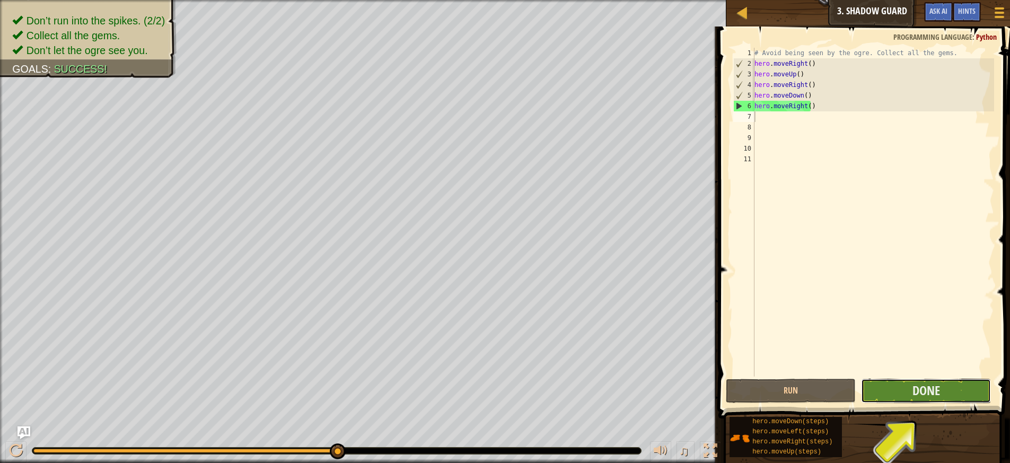
click at [951, 388] on button "Done" at bounding box center [926, 391] width 130 height 24
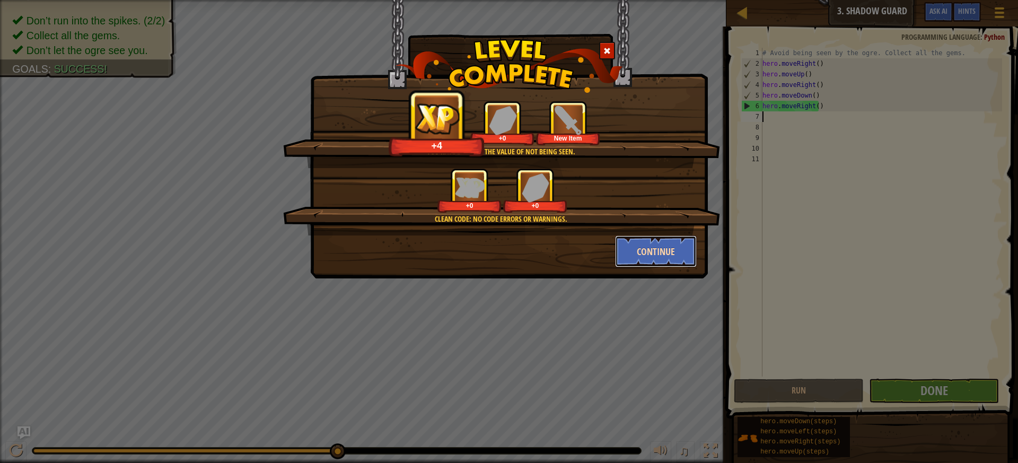
click at [653, 255] on button "Continue" at bounding box center [656, 251] width 82 height 32
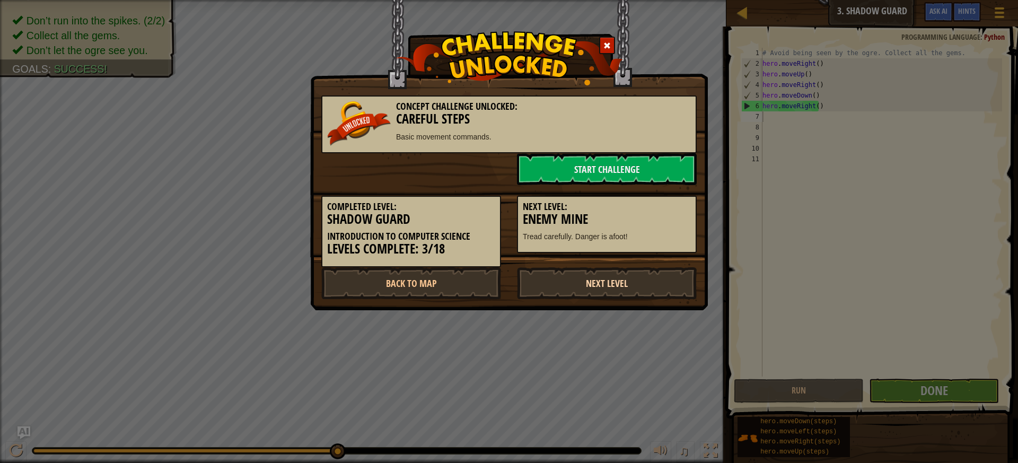
click at [636, 285] on link "Next Level" at bounding box center [607, 283] width 180 height 32
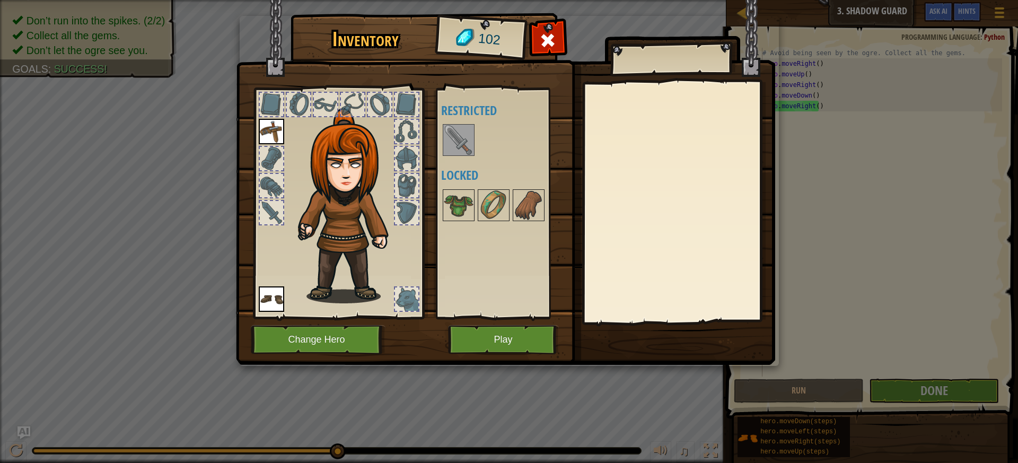
drag, startPoint x: 465, startPoint y: 138, endPoint x: 462, endPoint y: 150, distance: 12.4
click at [462, 147] on img at bounding box center [459, 140] width 30 height 30
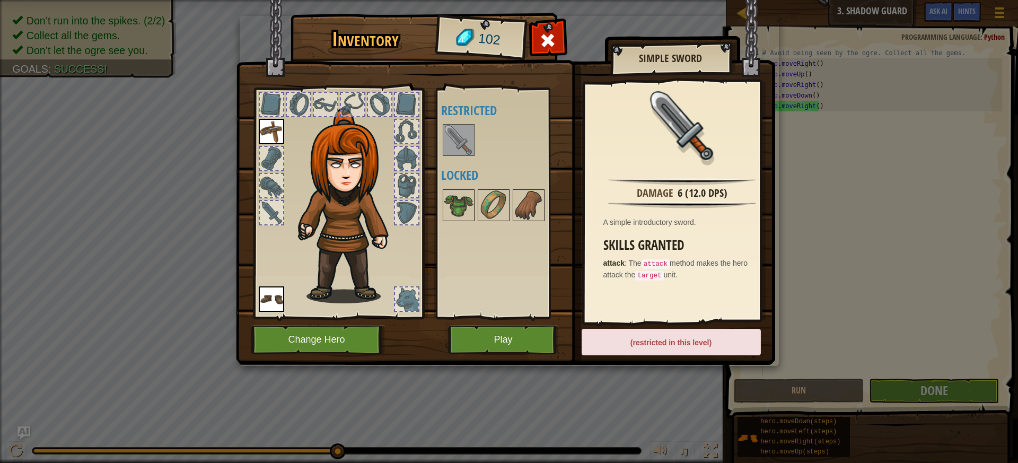
click at [267, 131] on img at bounding box center [271, 131] width 25 height 25
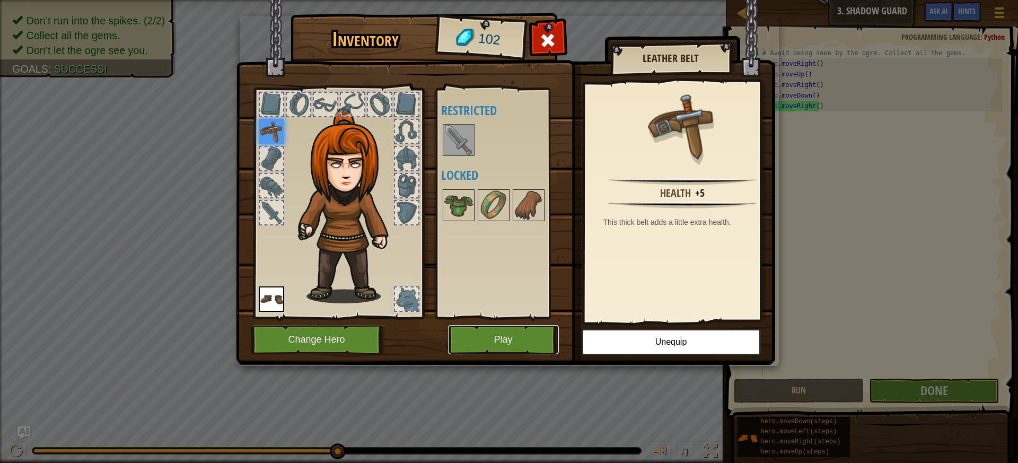
click at [492, 348] on button "Play" at bounding box center [503, 339] width 111 height 29
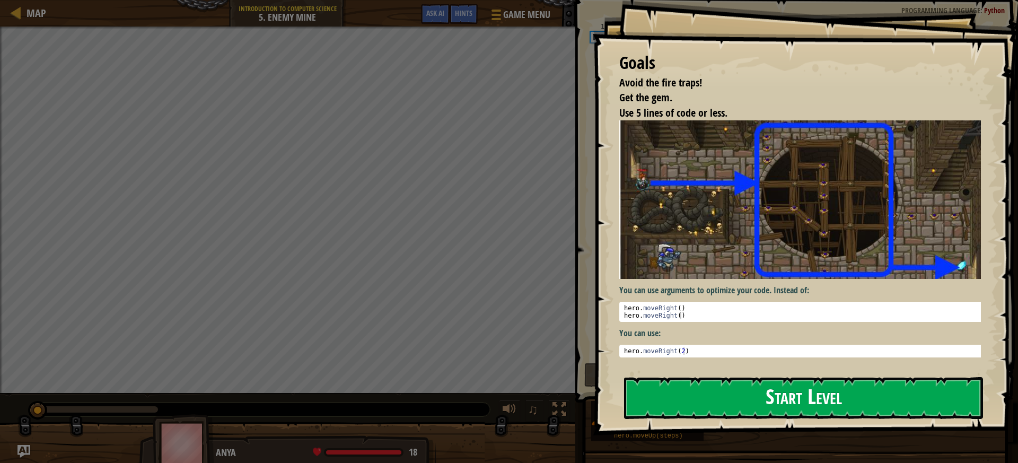
click at [763, 406] on button "Start Level" at bounding box center [803, 398] width 359 height 42
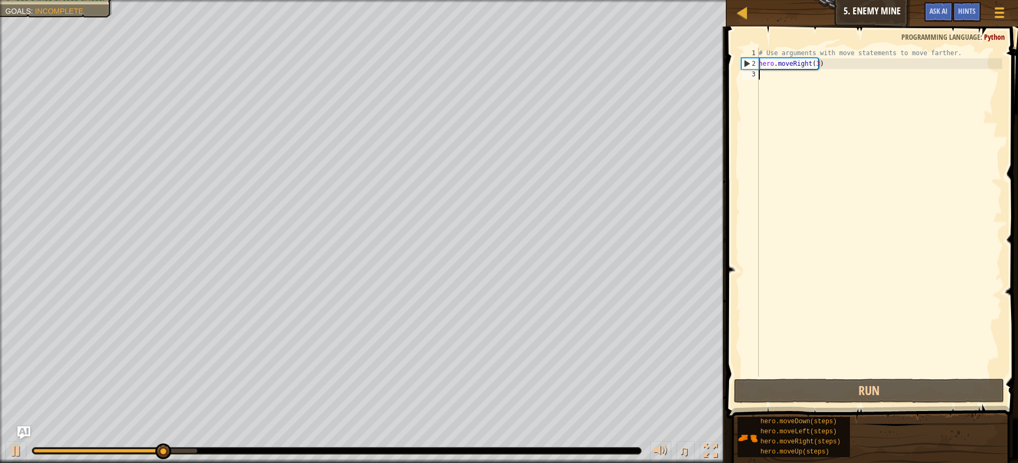
scroll to position [5, 0]
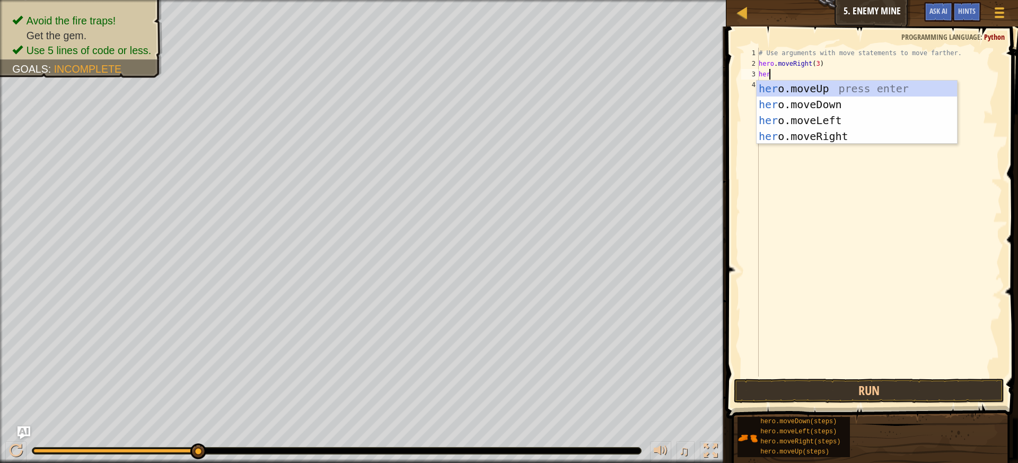
type textarea "hero"
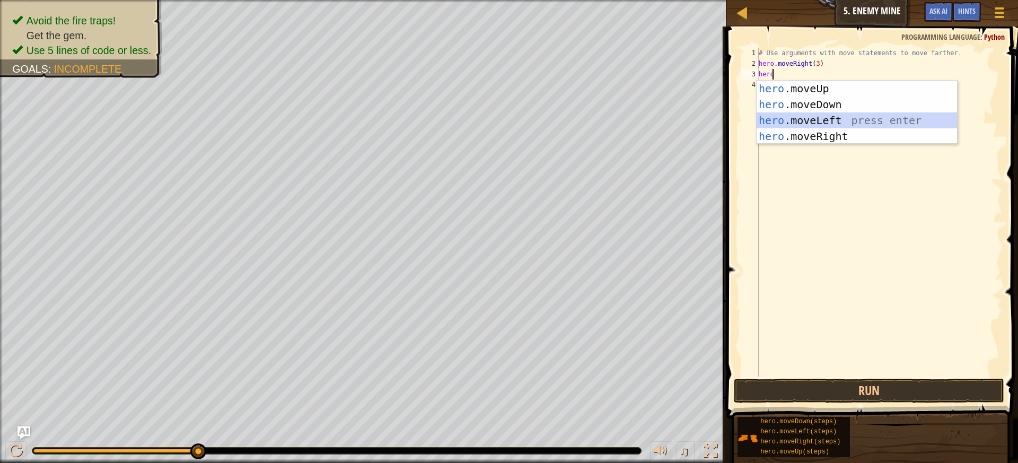
click at [841, 119] on div "hero .moveUp press enter hero .moveDown press enter hero .moveLeft press enter …" at bounding box center [857, 128] width 200 height 95
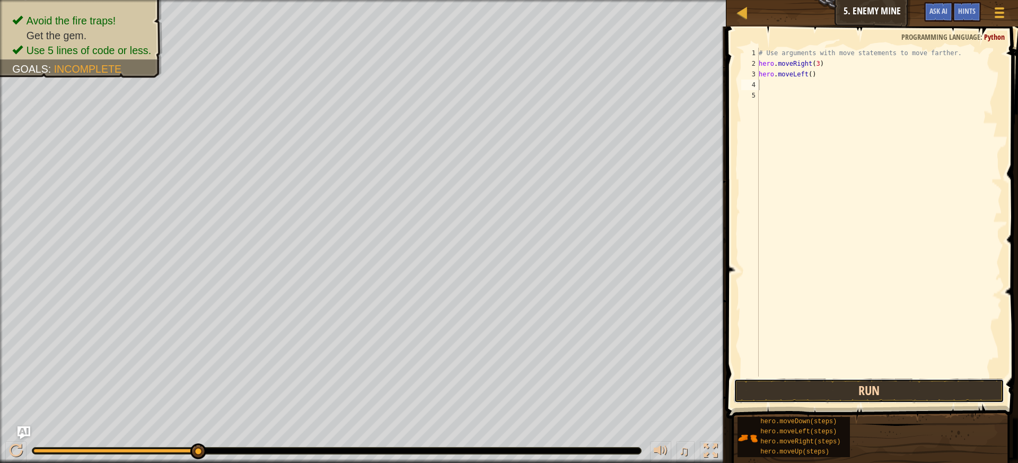
click at [878, 396] on button "Run" at bounding box center [869, 391] width 271 height 24
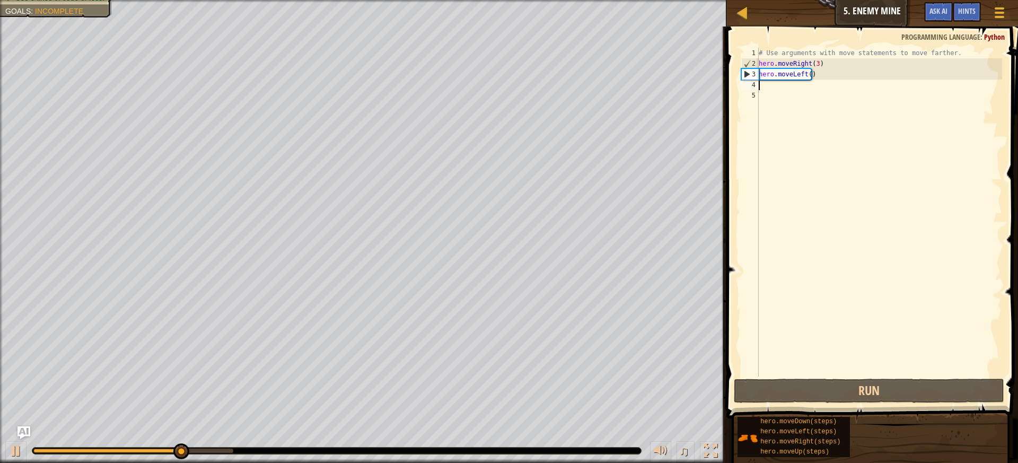
click at [824, 76] on div "# Use arguments with move statements to move farther. hero . moveRight ( 3 ) he…" at bounding box center [880, 223] width 246 height 350
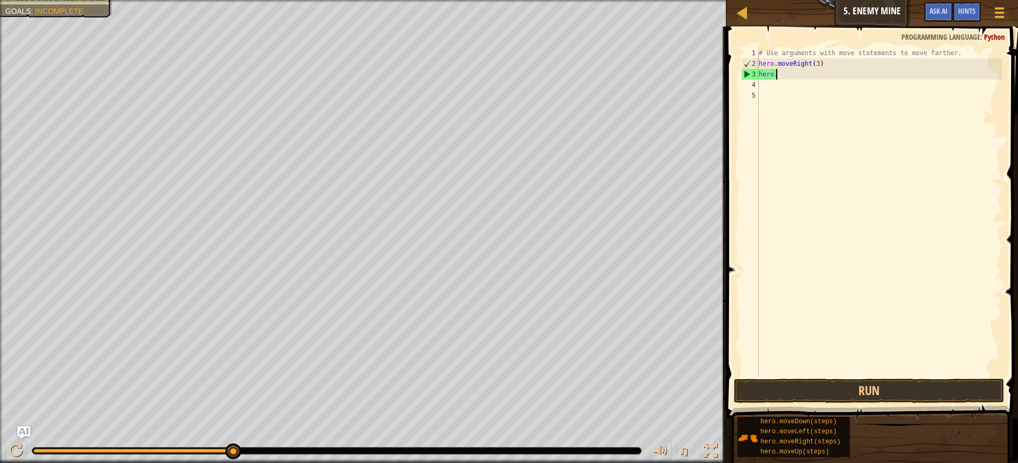
type textarea "h"
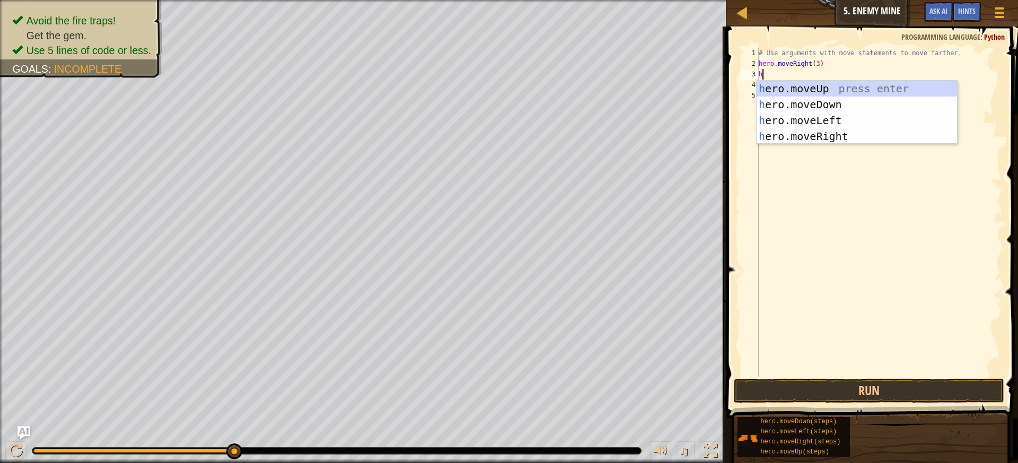
type textarea "her"
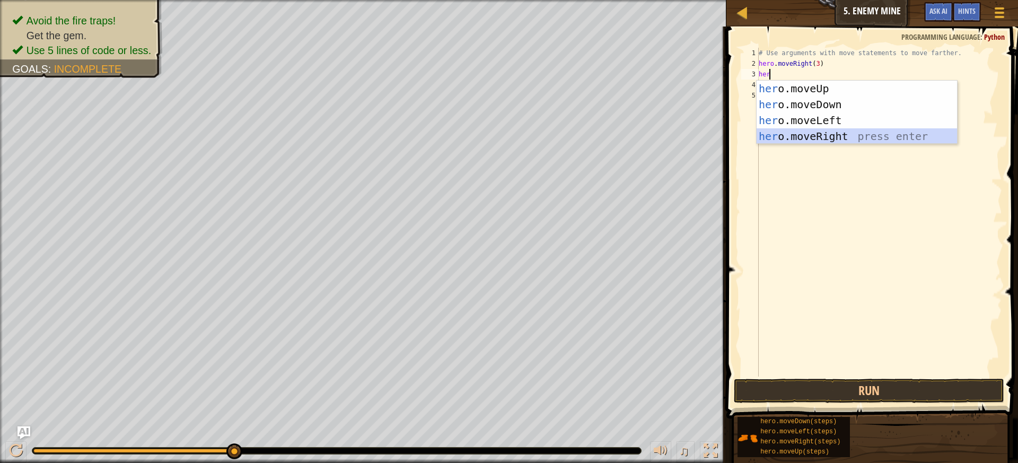
drag, startPoint x: 887, startPoint y: 133, endPoint x: 888, endPoint y: 149, distance: 16.5
click at [886, 135] on div "her o.moveUp press enter her o.moveDown press enter her o.moveLeft press enter …" at bounding box center [857, 128] width 200 height 95
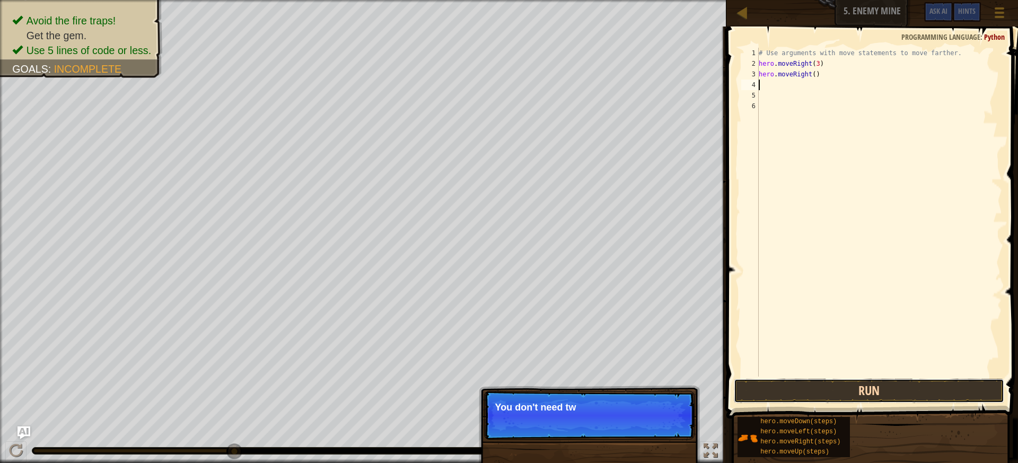
click at [854, 395] on button "Run" at bounding box center [869, 391] width 271 height 24
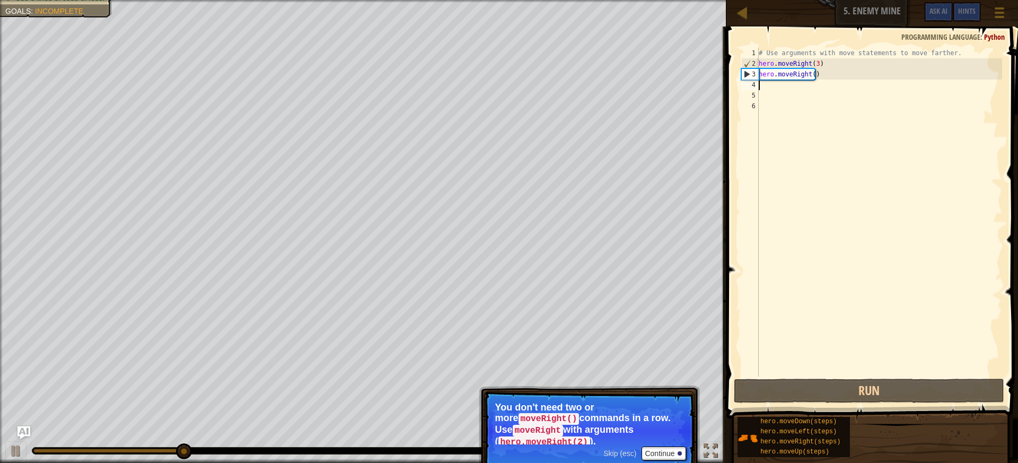
click at [844, 75] on div "# Use arguments with move statements to move farther. hero . moveRight ( 3 ) he…" at bounding box center [880, 223] width 246 height 350
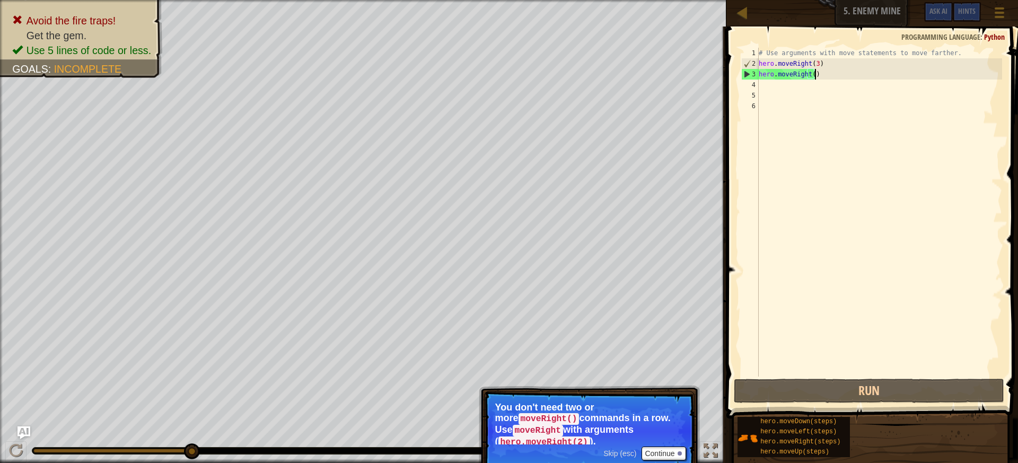
click at [833, 77] on div "# Use arguments with move statements to move farther. hero . moveRight ( 3 ) he…" at bounding box center [880, 223] width 246 height 350
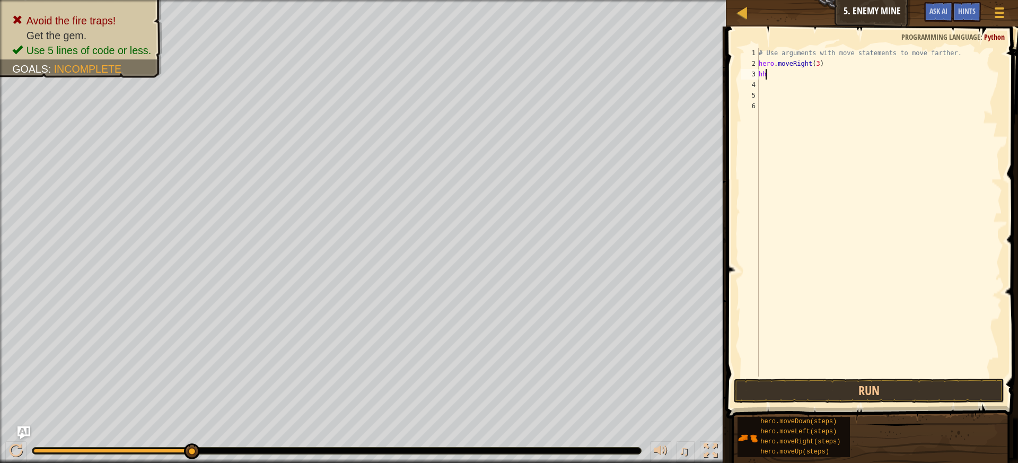
type textarea "h"
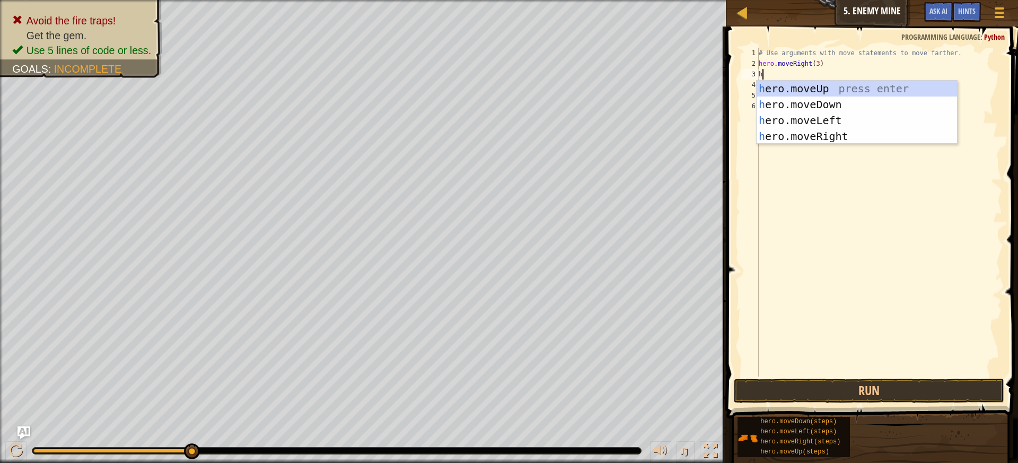
type textarea "he"
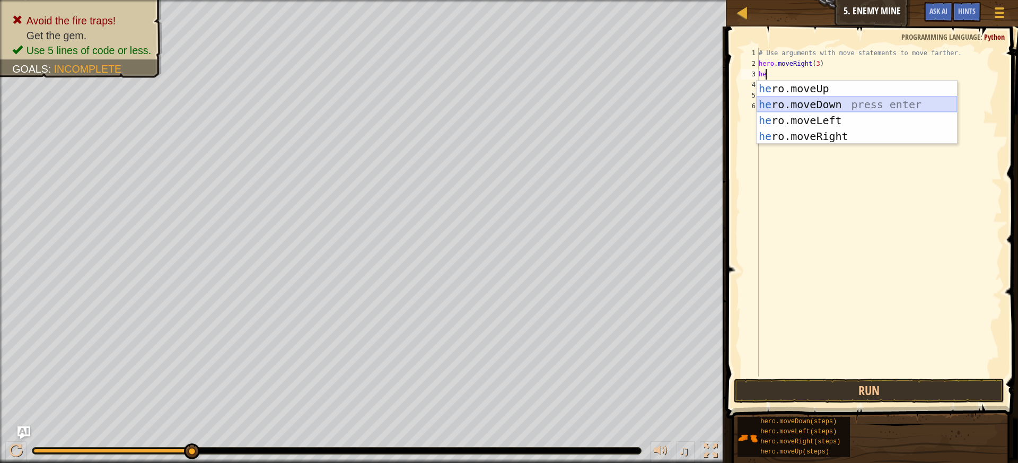
click at [858, 102] on div "he ro.moveUp press enter he ro.moveDown press enter he ro.moveLeft press enter …" at bounding box center [857, 128] width 200 height 95
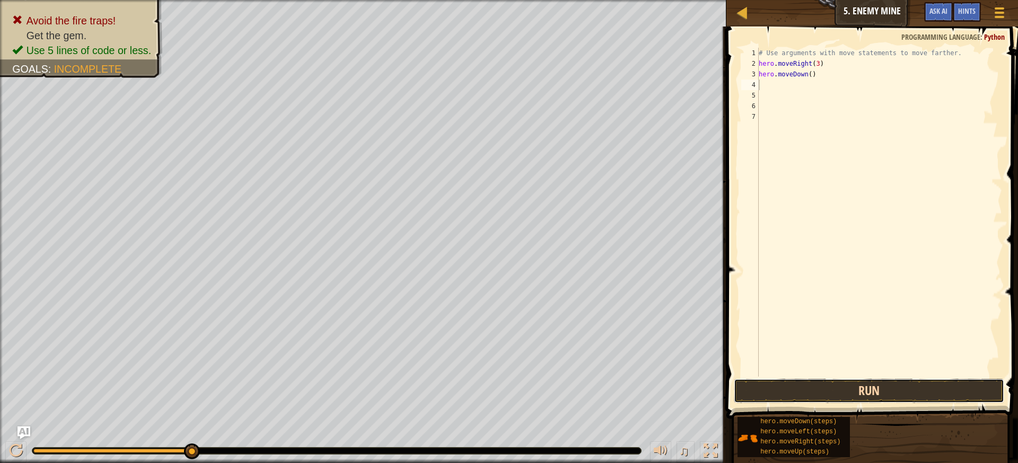
click at [872, 386] on button "Run" at bounding box center [869, 391] width 271 height 24
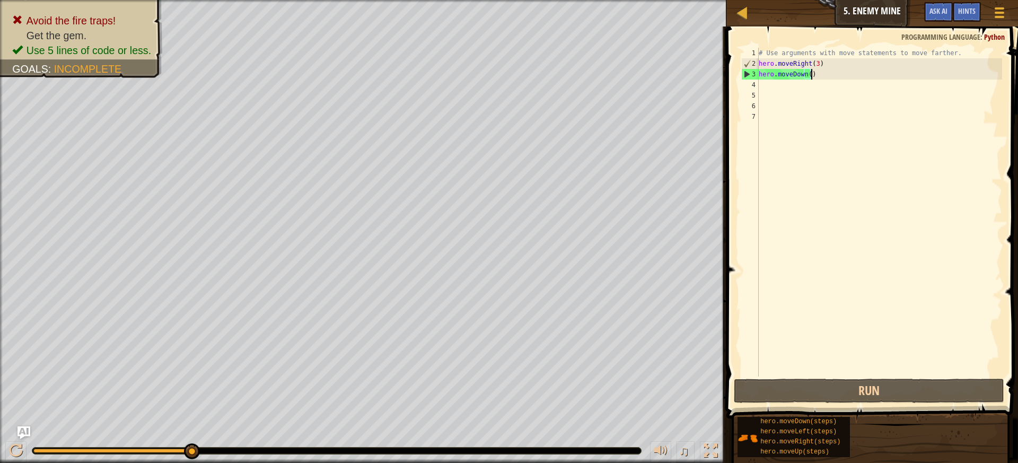
click at [835, 74] on div "# Use arguments with move statements to move farther. hero . moveRight ( 3 ) he…" at bounding box center [880, 223] width 246 height 350
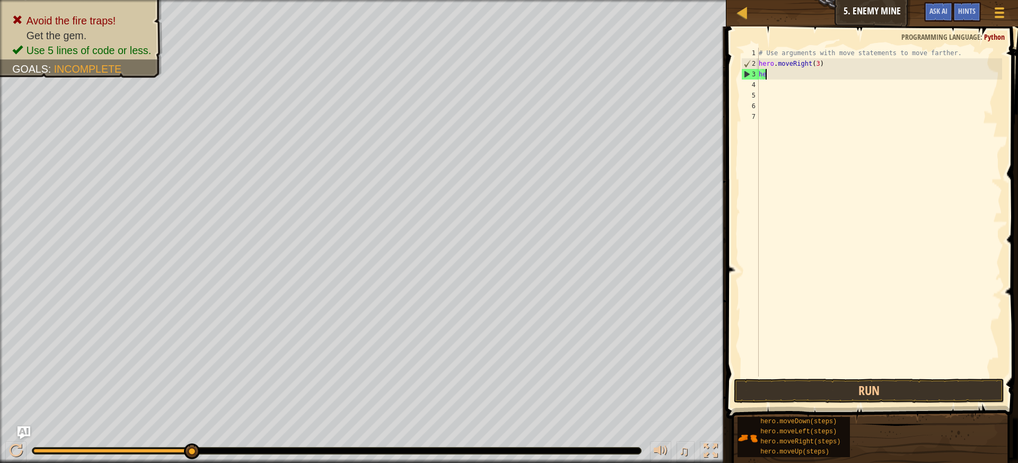
type textarea "h"
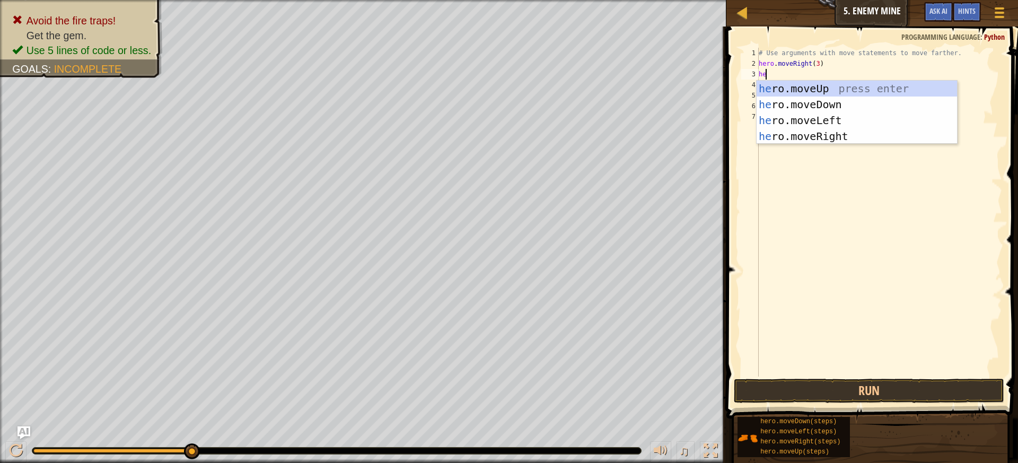
type textarea "hero"
click at [857, 92] on div "hero .moveUp press enter hero .moveDown press enter hero .moveLeft press enter …" at bounding box center [857, 128] width 200 height 95
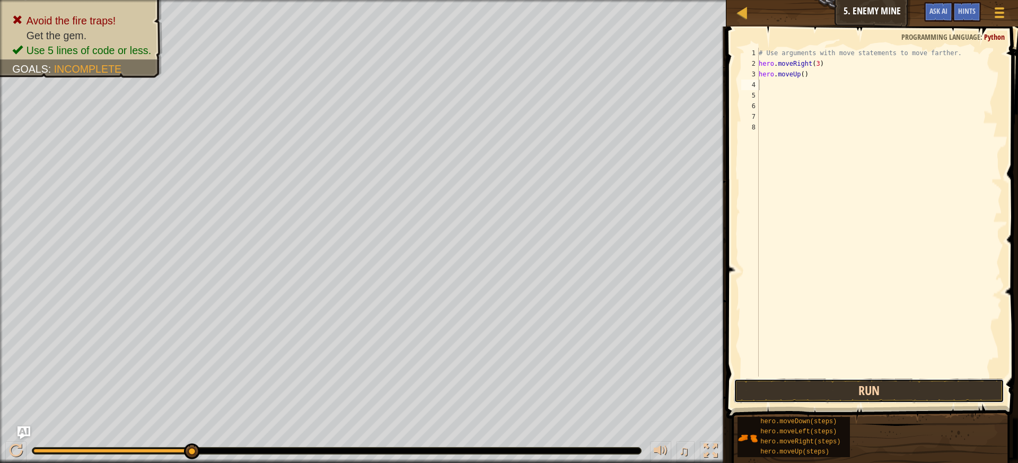
click at [896, 391] on button "Run" at bounding box center [869, 391] width 271 height 24
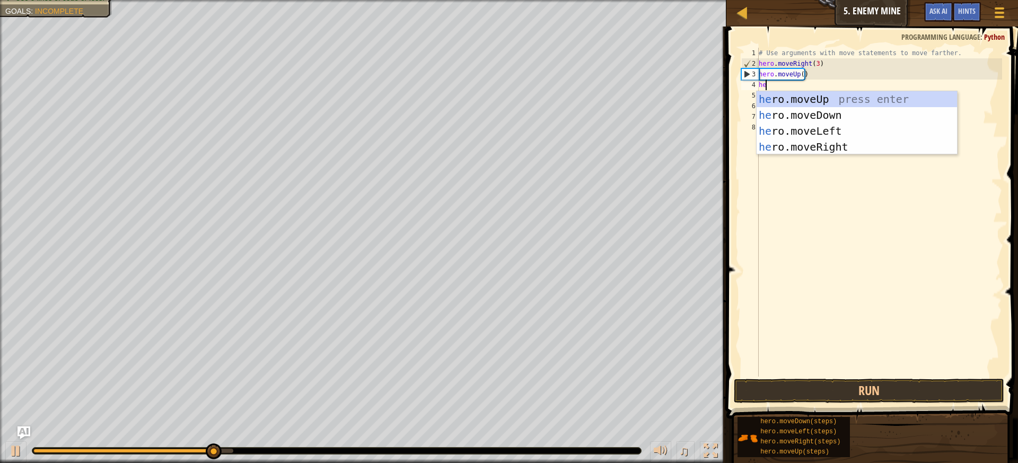
type textarea "her"
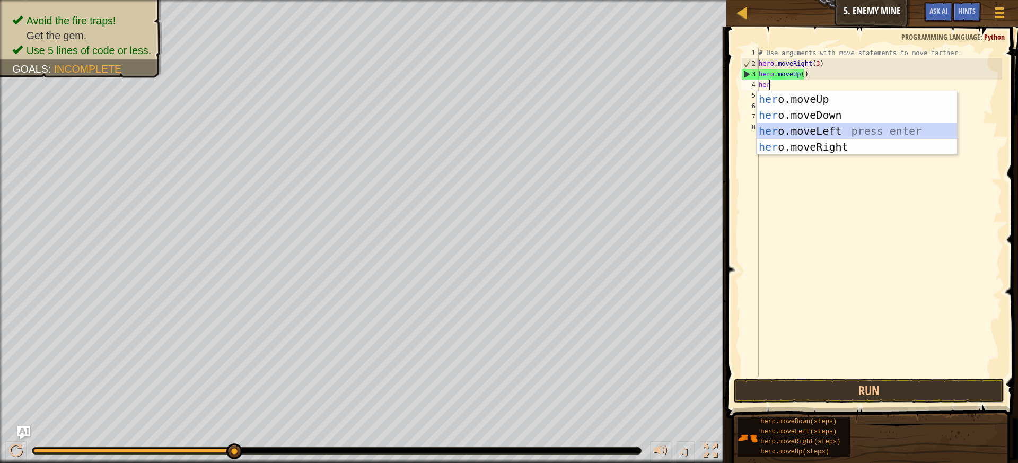
click at [866, 133] on div "her o.moveUp press enter her o.moveDown press enter her o.moveLeft press enter …" at bounding box center [857, 138] width 200 height 95
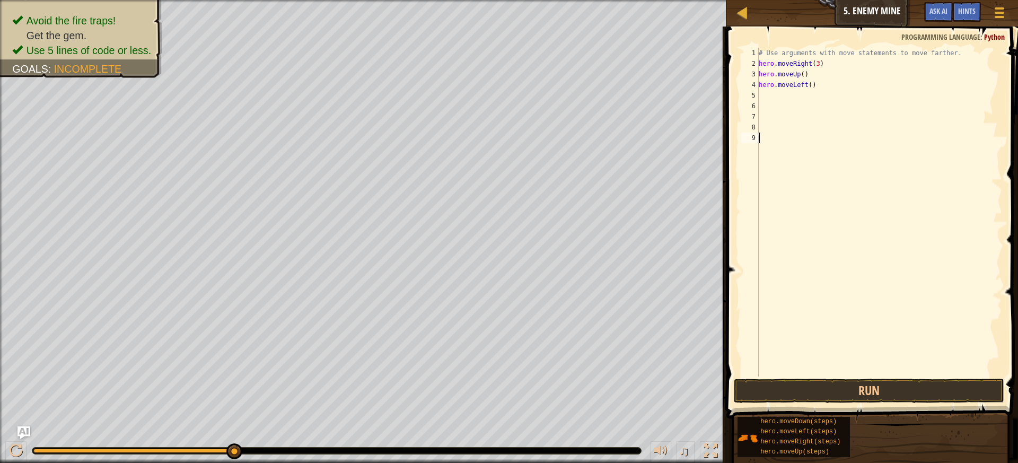
drag, startPoint x: 959, startPoint y: 364, endPoint x: 982, endPoint y: 363, distance: 22.8
click at [994, 395] on div "1 2 3 4 5 6 7 8 9 # Use arguments with move statements to move farther. hero . …" at bounding box center [870, 243] width 295 height 423
drag, startPoint x: 858, startPoint y: 381, endPoint x: 859, endPoint y: 396, distance: 14.9
click at [858, 387] on button "Run" at bounding box center [869, 391] width 271 height 24
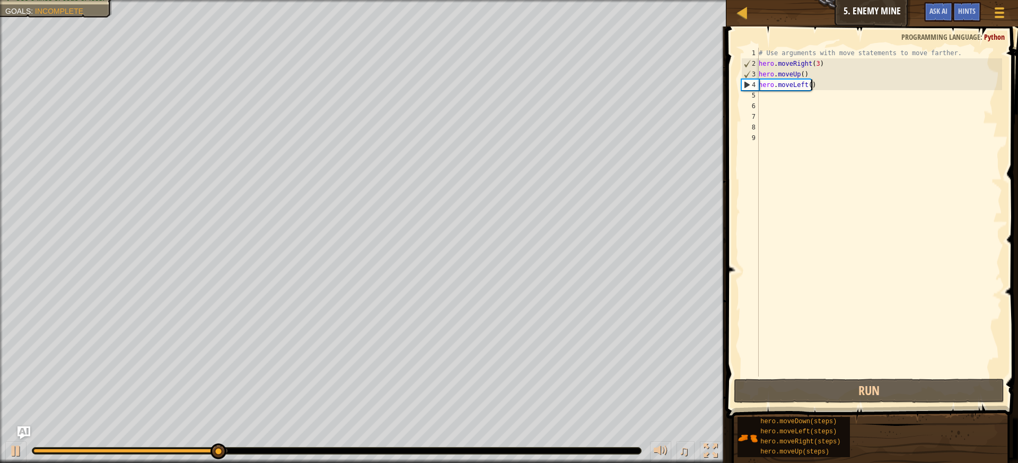
click at [838, 84] on div "# Use arguments with move statements to move farther. hero . moveRight ( 3 ) he…" at bounding box center [880, 223] width 246 height 350
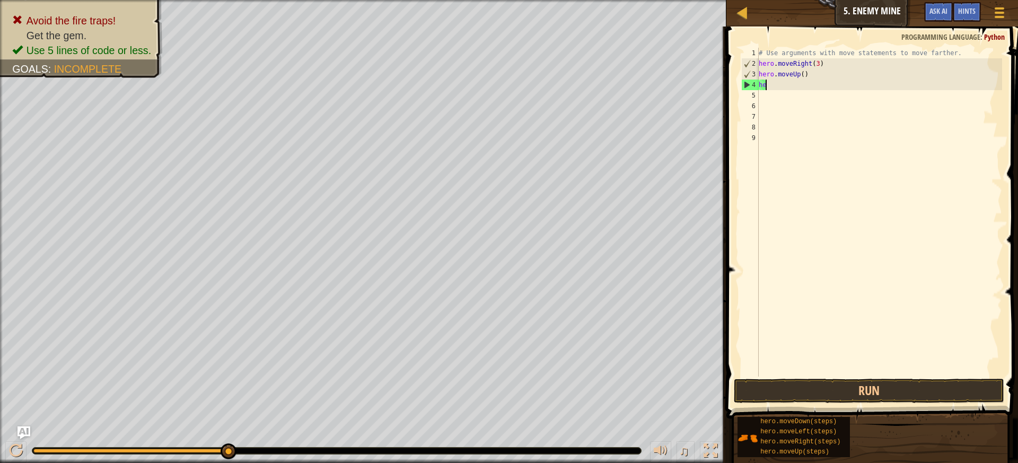
type textarea "h"
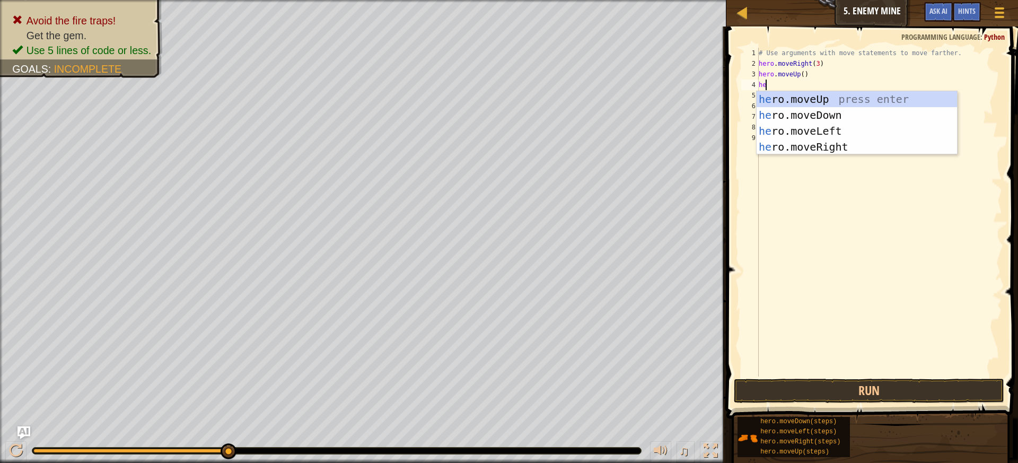
type textarea "her"
click at [846, 138] on div "her o.moveUp press enter her o.moveDown press enter her o.moveLeft press enter …" at bounding box center [857, 138] width 200 height 95
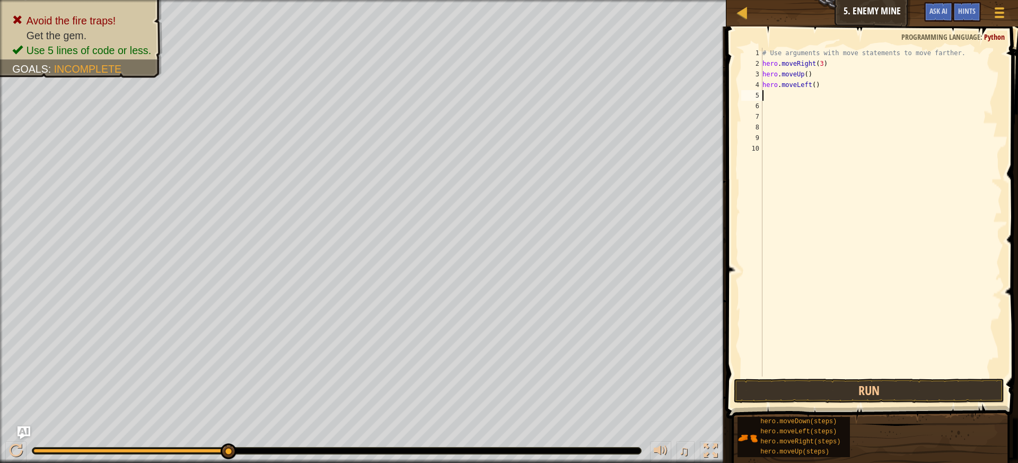
click at [833, 88] on div "# Use arguments with move statements to move farther. hero . moveRight ( 3 ) he…" at bounding box center [882, 223] width 242 height 350
type textarea "h"
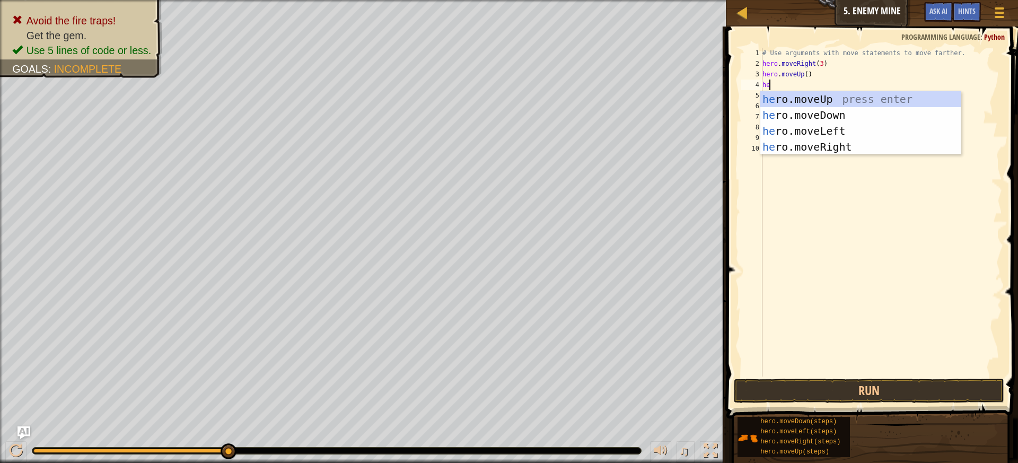
type textarea "her"
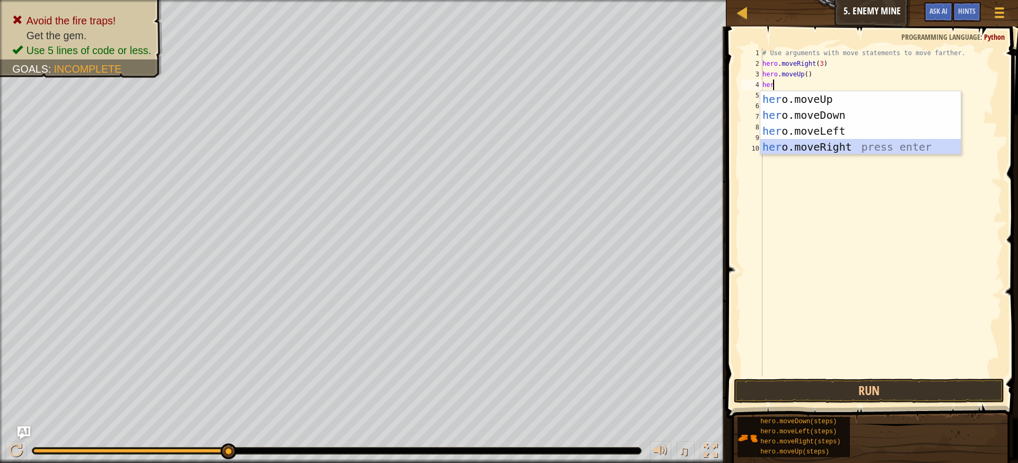
click at [837, 145] on div "her o.moveUp press enter her o.moveDown press enter her o.moveLeft press enter …" at bounding box center [861, 138] width 200 height 95
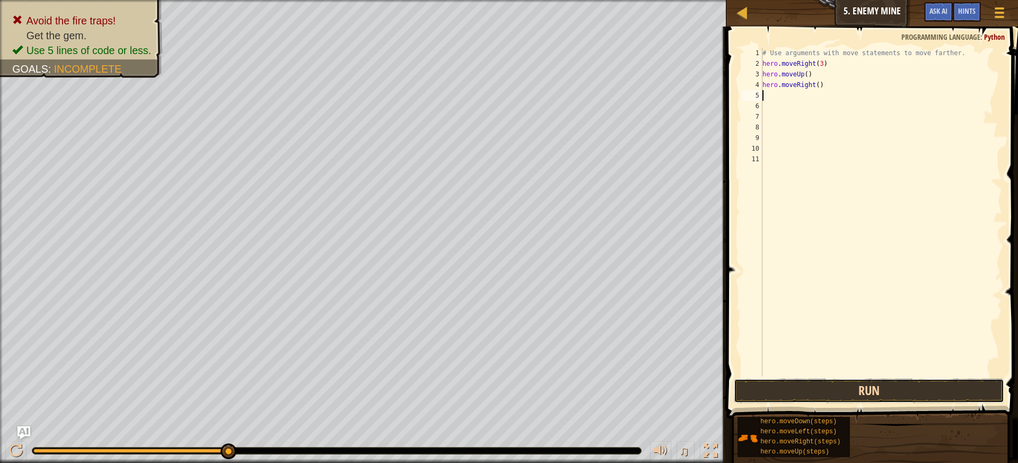
click at [890, 392] on button "Run" at bounding box center [869, 391] width 271 height 24
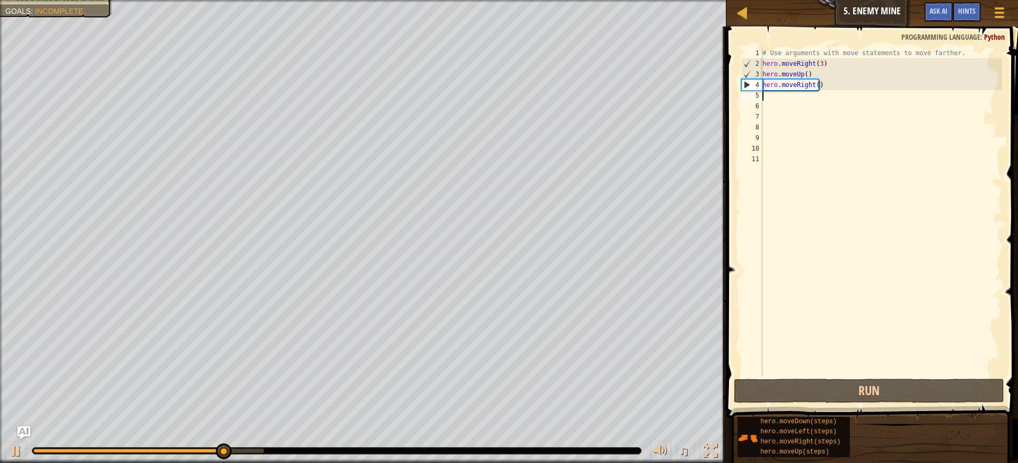
type textarea "h"
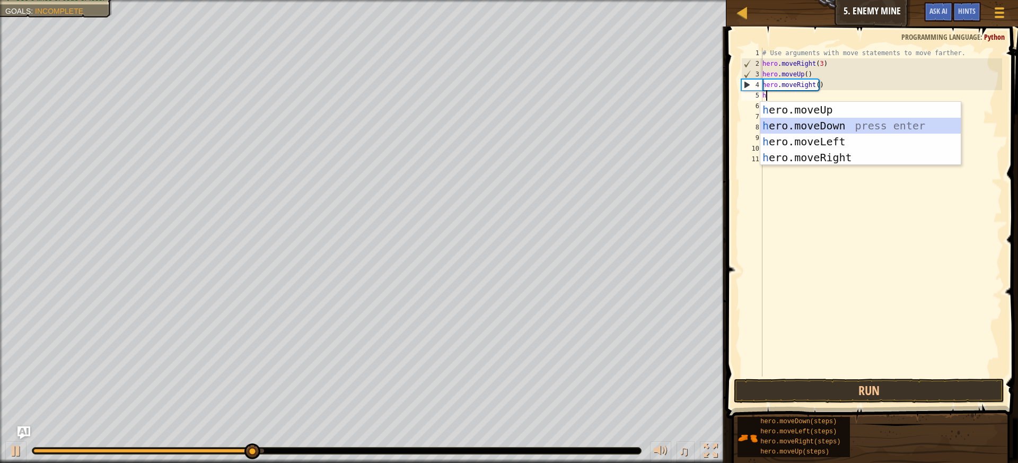
click at [782, 126] on div "h ero.moveUp press enter h ero.moveDown press enter h ero.moveLeft press enter …" at bounding box center [861, 149] width 200 height 95
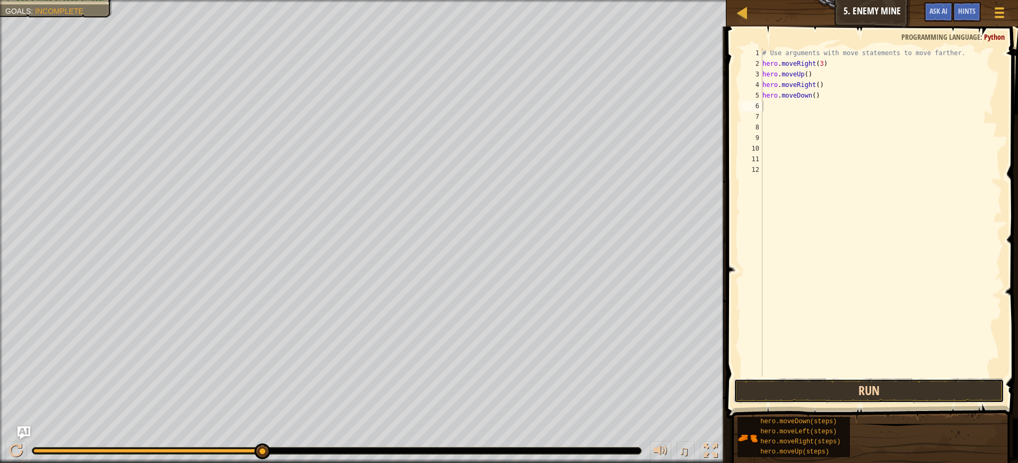
click at [946, 390] on button "Run" at bounding box center [869, 391] width 271 height 24
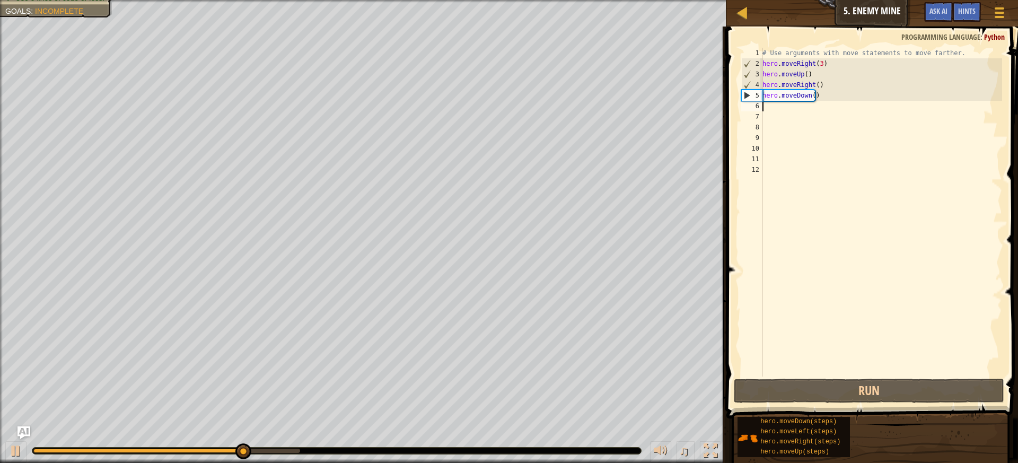
type textarea "h"
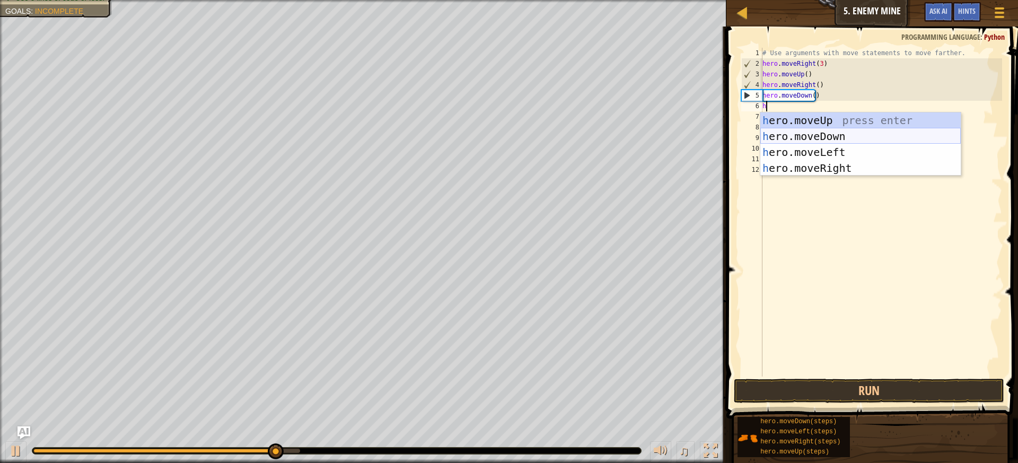
click at [827, 136] on div "h ero.moveUp press enter h ero.moveDown press enter h ero.moveLeft press enter …" at bounding box center [861, 159] width 200 height 95
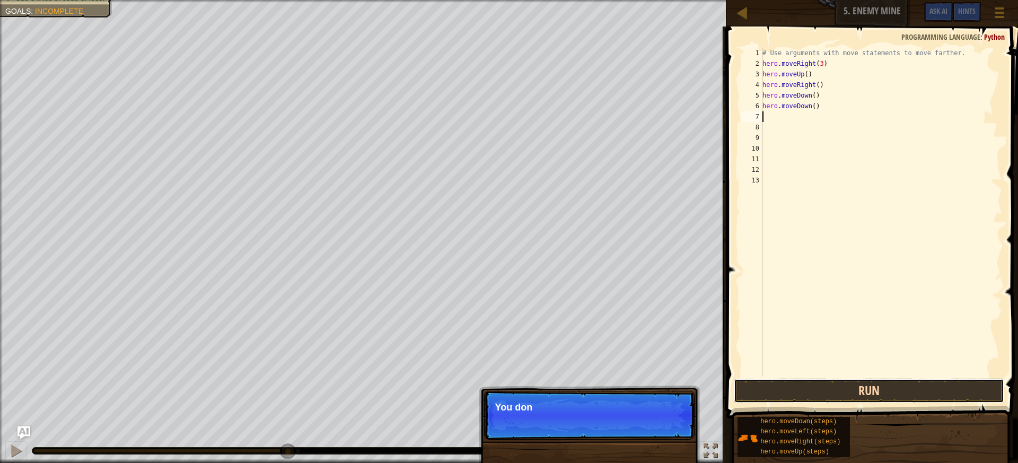
click at [919, 388] on button "Run" at bounding box center [869, 391] width 271 height 24
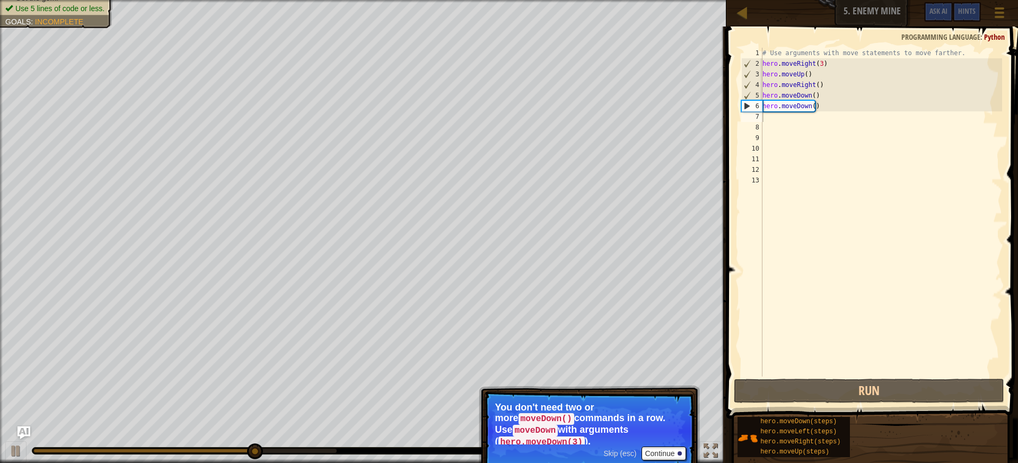
click at [624, 449] on span "Skip (esc)" at bounding box center [620, 453] width 33 height 8
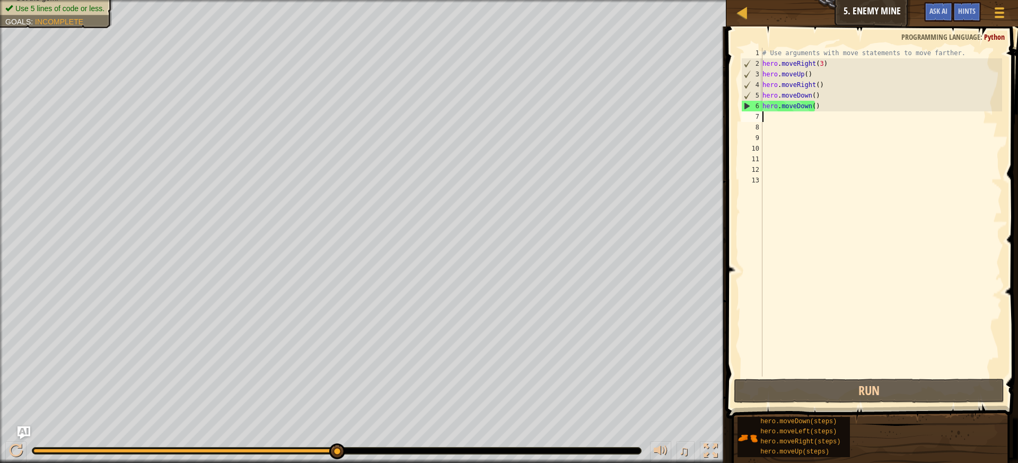
type textarea "h"
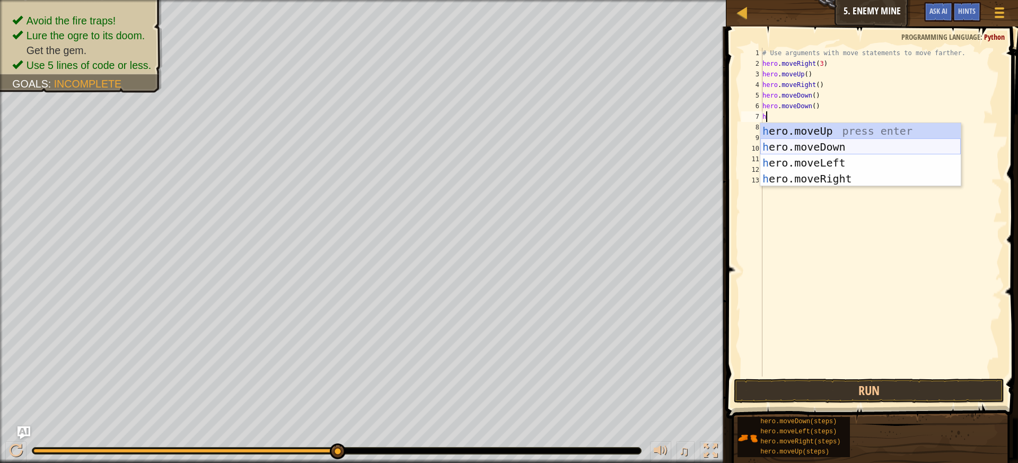
click at [827, 144] on div "h ero.moveUp press enter h ero.moveDown press enter h ero.moveLeft press enter …" at bounding box center [861, 170] width 200 height 95
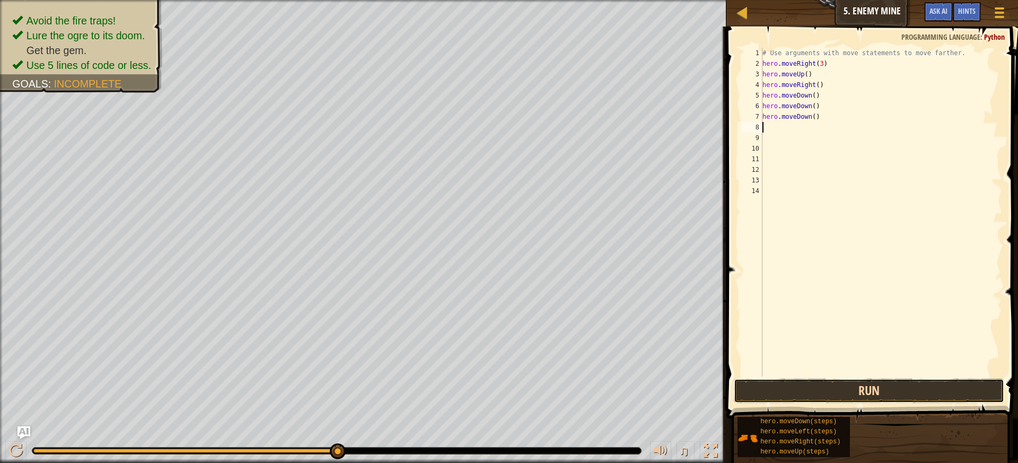
click at [877, 388] on button "Run" at bounding box center [869, 391] width 271 height 24
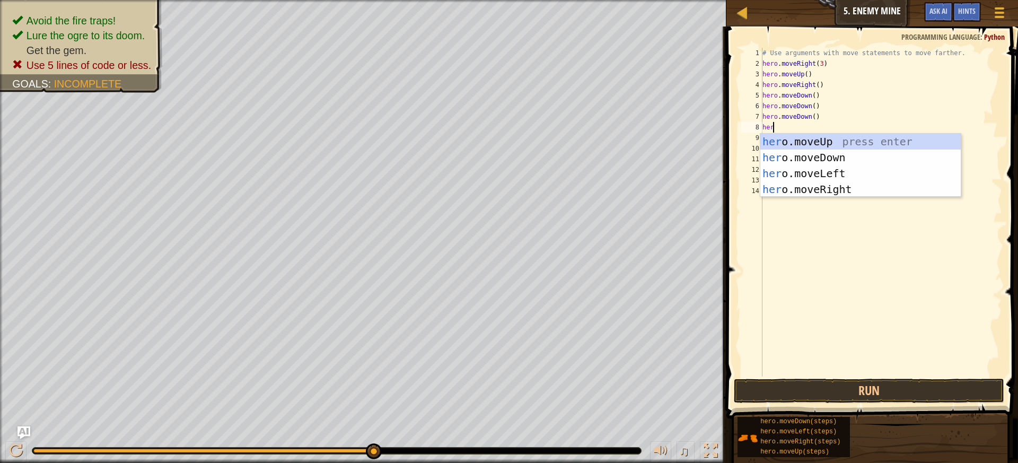
type textarea "hero"
click at [901, 183] on div "hero .moveUp press enter hero .moveDown press enter hero .moveLeft press enter …" at bounding box center [861, 181] width 200 height 95
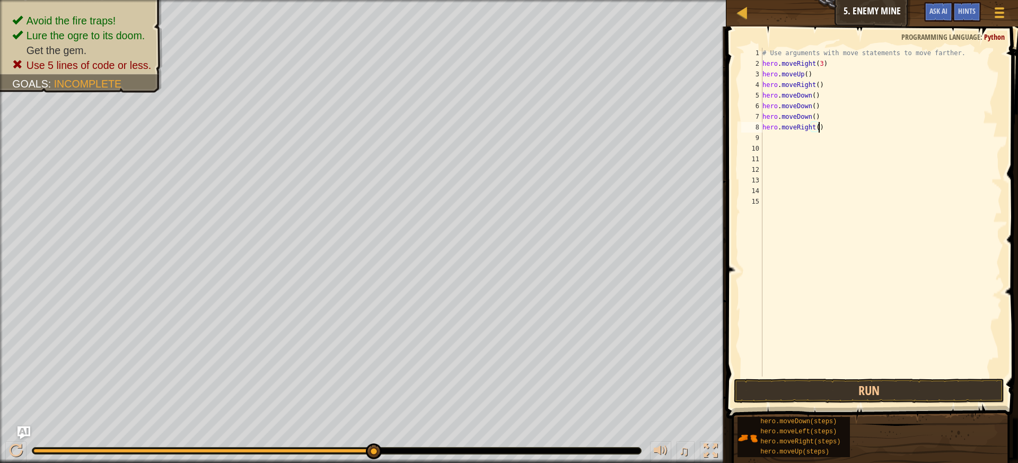
click at [826, 130] on div "# Use arguments with move statements to move farther. hero . moveRight ( 3 ) he…" at bounding box center [882, 223] width 242 height 350
click at [833, 390] on button "Run" at bounding box center [869, 391] width 271 height 24
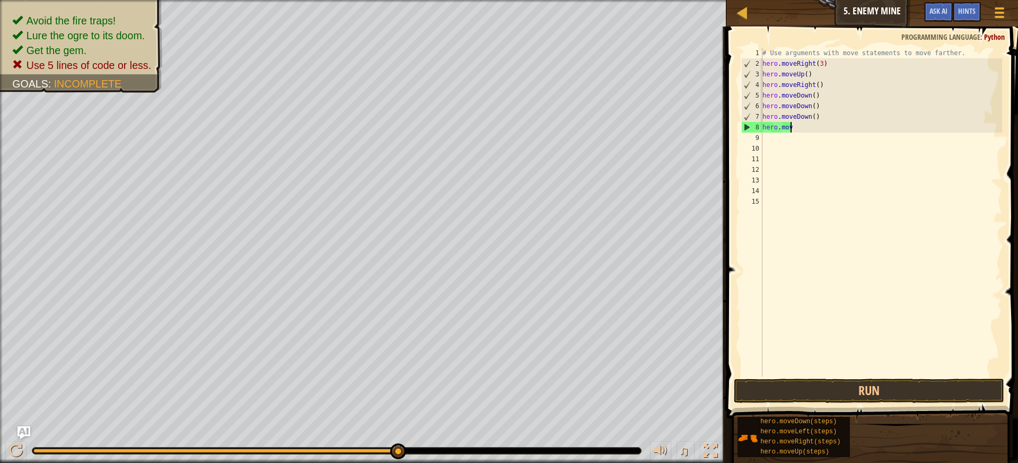
scroll to position [5, 0]
type textarea "h"
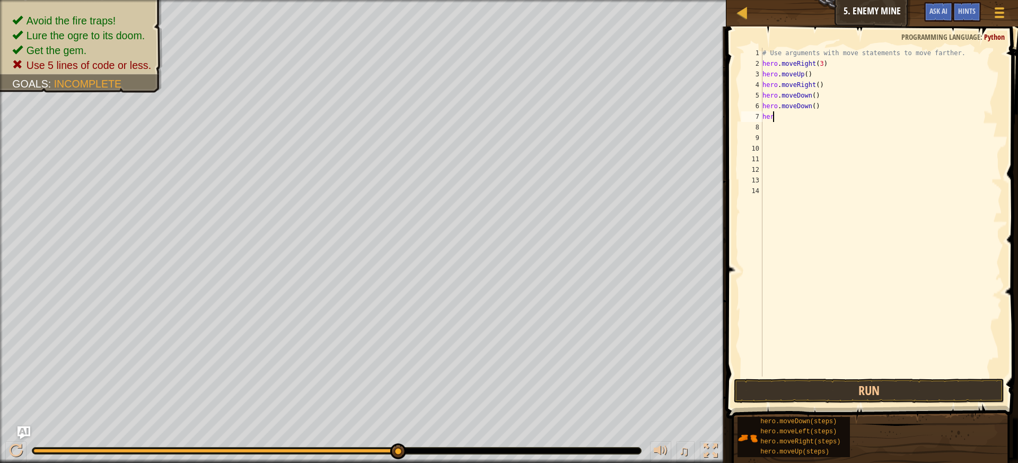
type textarea "h"
type textarea "hero.moveDown(4)"
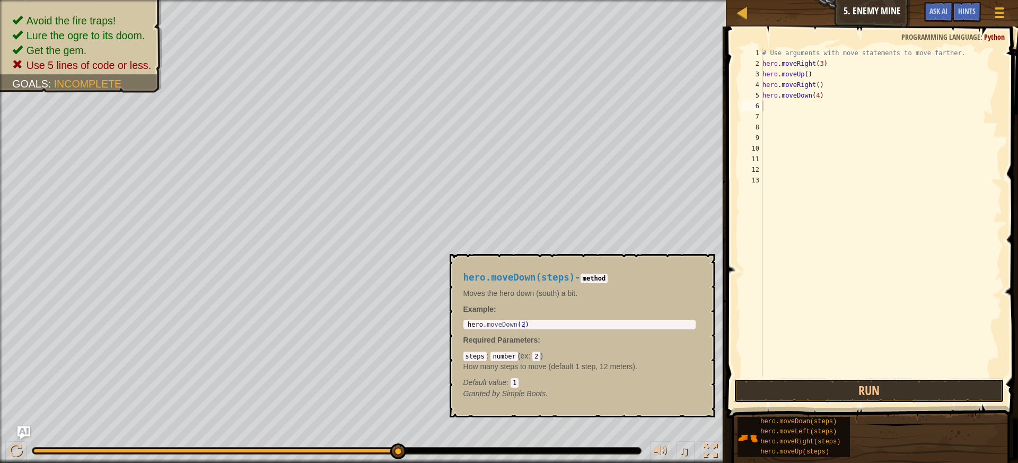
drag, startPoint x: 824, startPoint y: 383, endPoint x: 841, endPoint y: 415, distance: 36.8
click at [842, 417] on div "Hints Videos 1 2 3 4 5 6 7 8 9 10 11 12 13 # Use arguments with move statements…" at bounding box center [870, 242] width 295 height 431
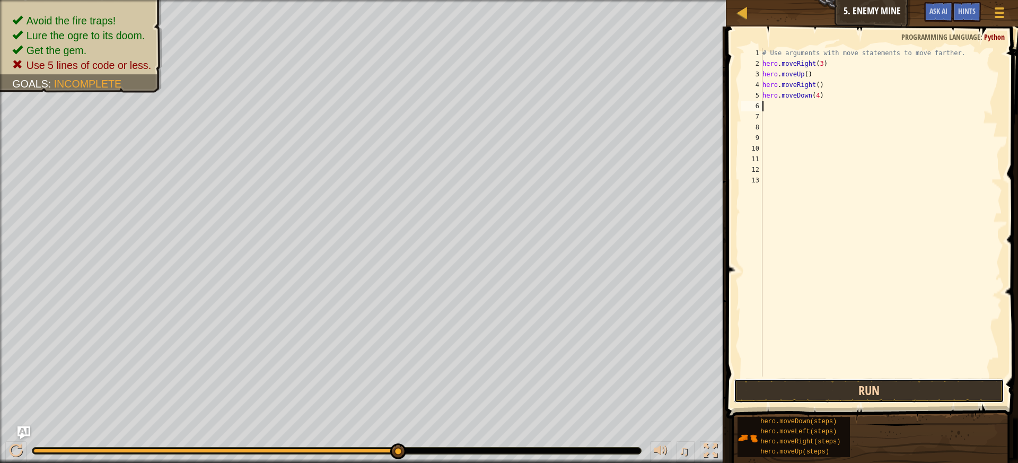
click at [823, 394] on button "Run" at bounding box center [869, 391] width 271 height 24
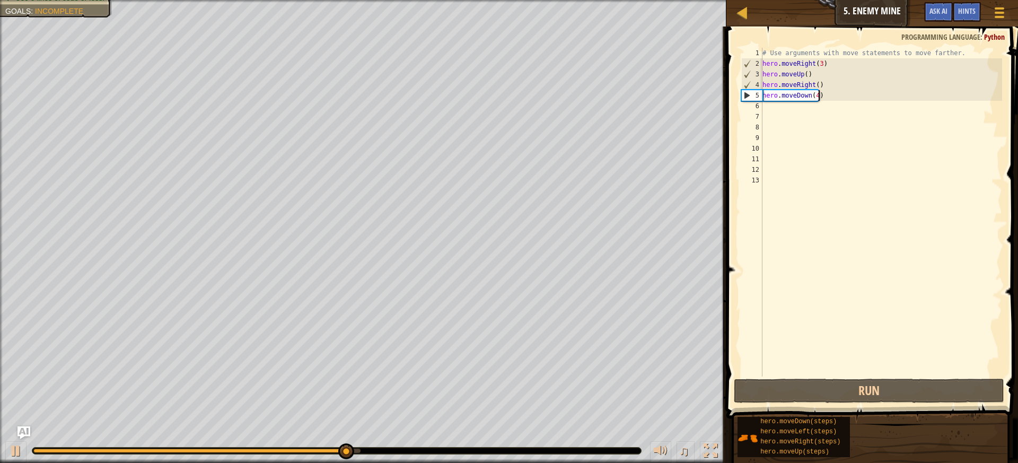
click at [829, 97] on div "# Use arguments with move statements to move farther. hero . moveRight ( 3 ) he…" at bounding box center [882, 223] width 242 height 350
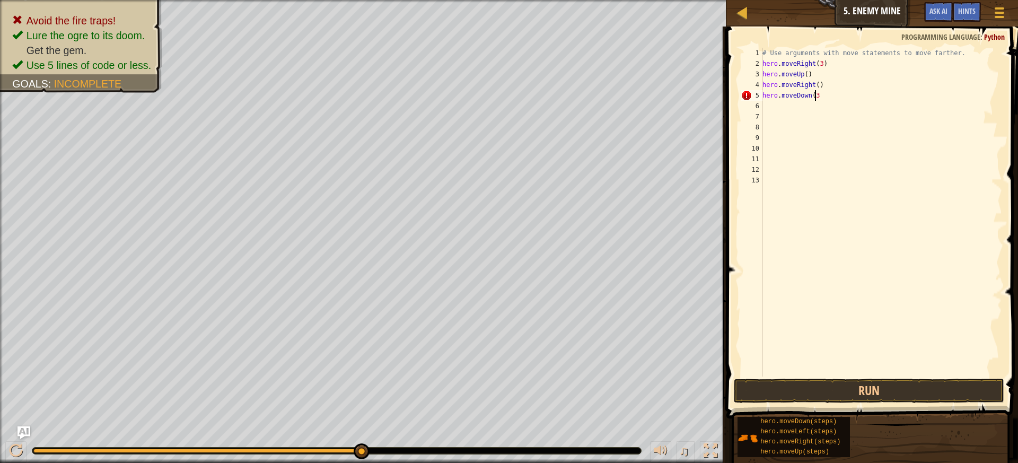
scroll to position [5, 4]
type textarea "hero.moveDown(3)"
